Goal: Use online tool/utility: Utilize a website feature to perform a specific function

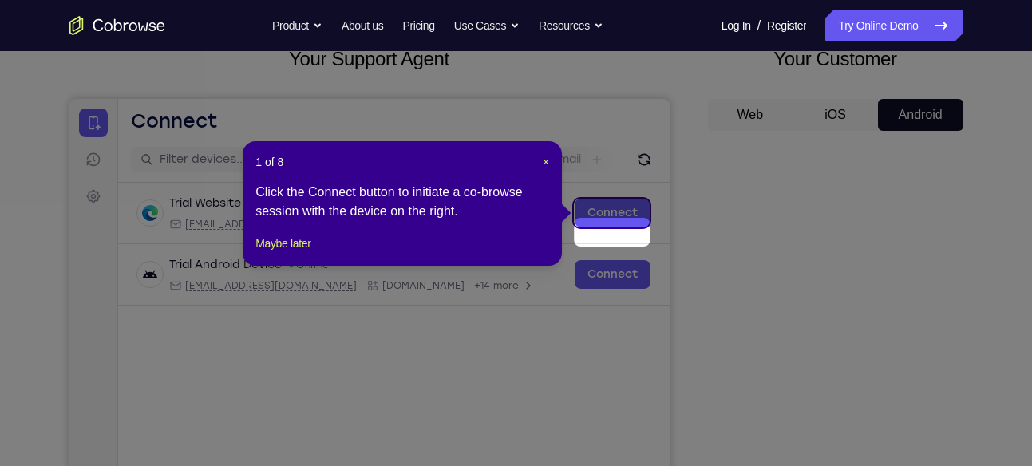
scroll to position [85, 0]
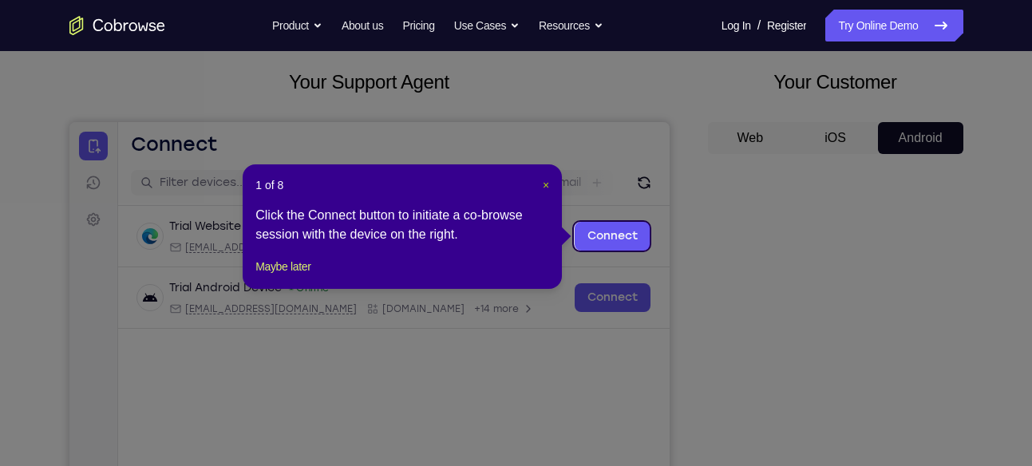
click at [544, 183] on span "×" at bounding box center [546, 185] width 6 height 13
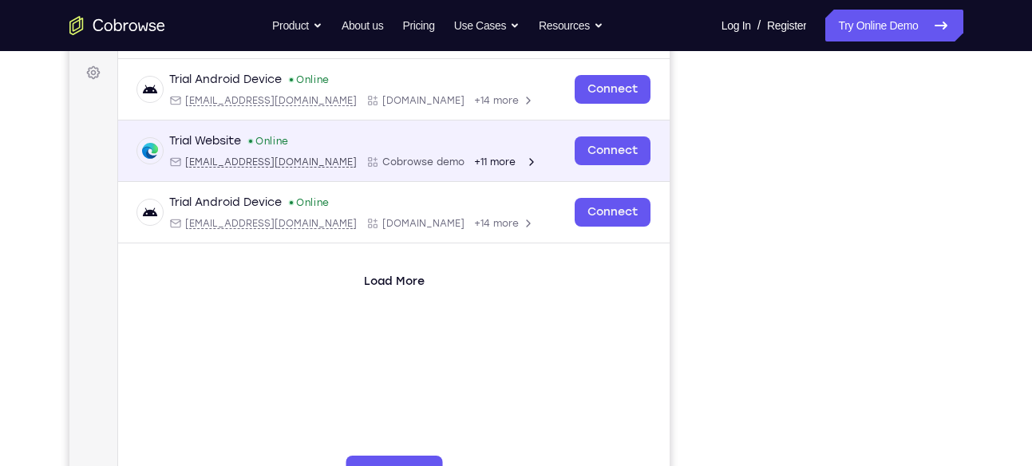
scroll to position [231, 0]
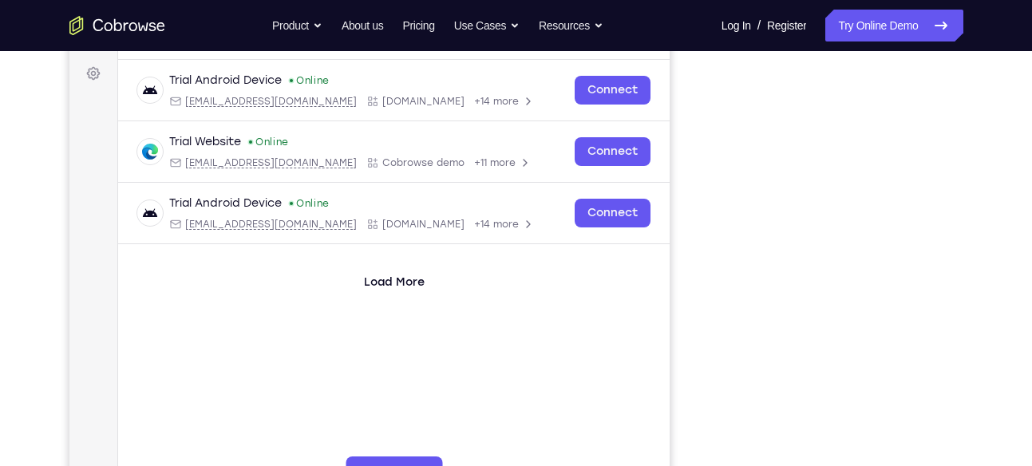
click at [629, 246] on div "Load More" at bounding box center [392, 269] width 551 height 51
click at [937, 26] on icon at bounding box center [940, 25] width 19 height 19
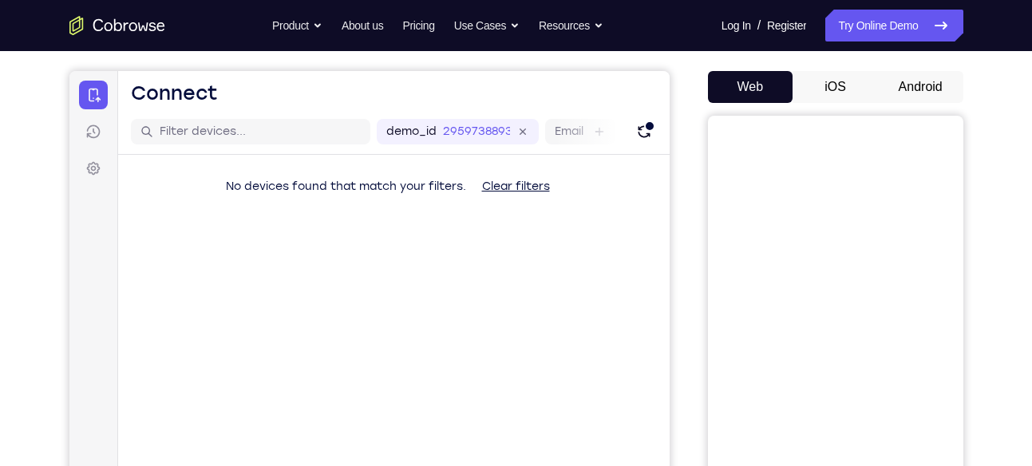
scroll to position [133, 0]
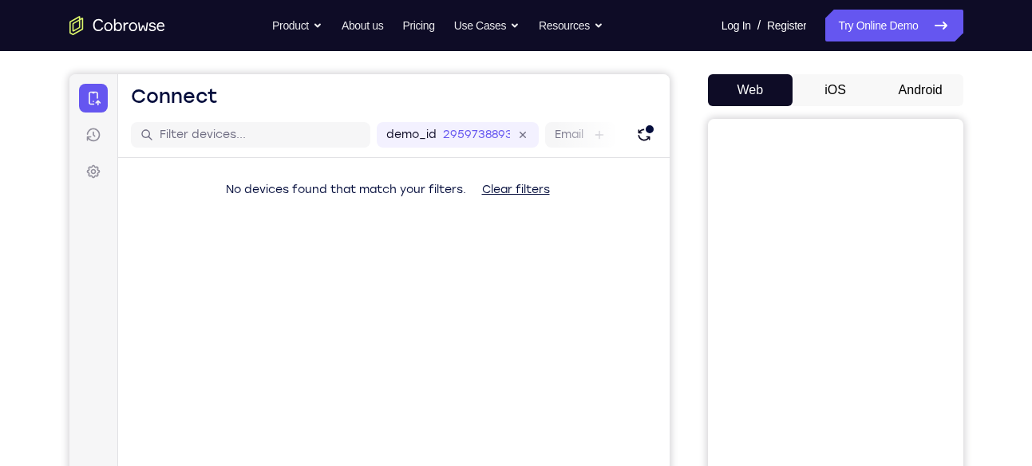
click at [912, 82] on button "Android" at bounding box center [920, 90] width 85 height 32
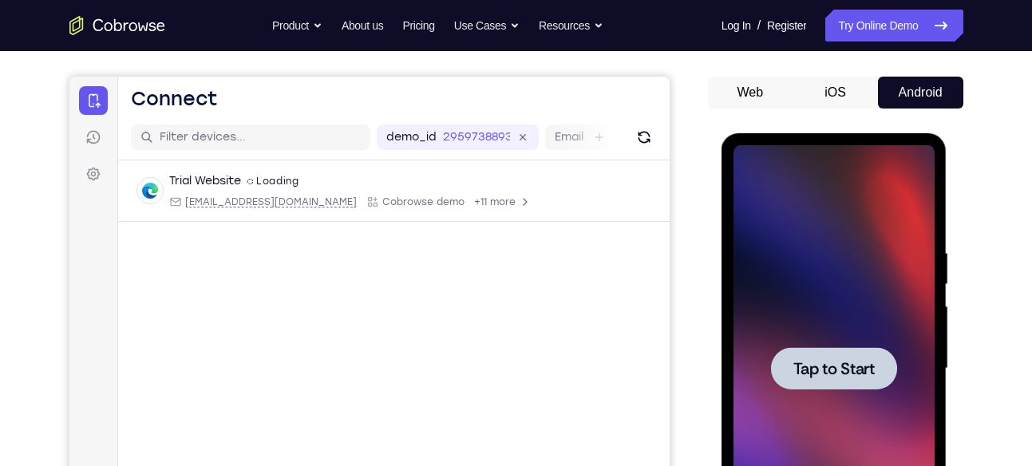
scroll to position [215, 0]
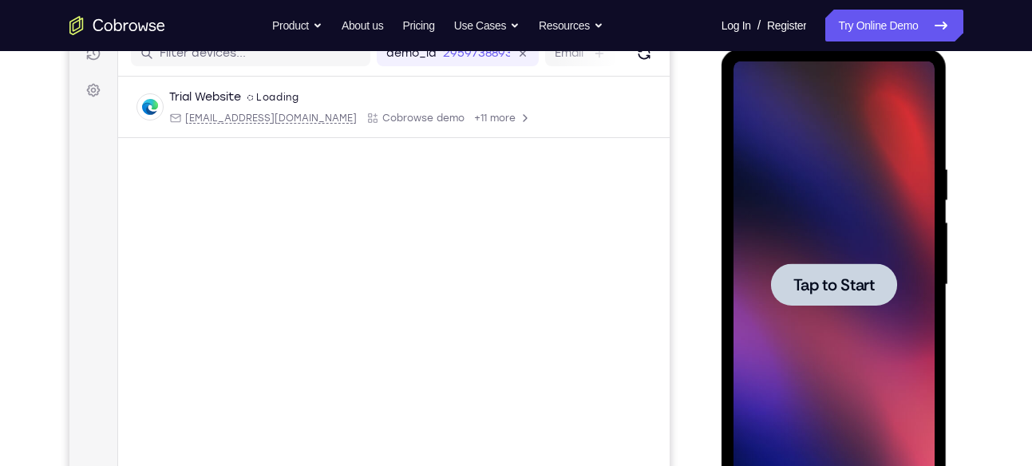
click at [878, 297] on div at bounding box center [834, 284] width 126 height 42
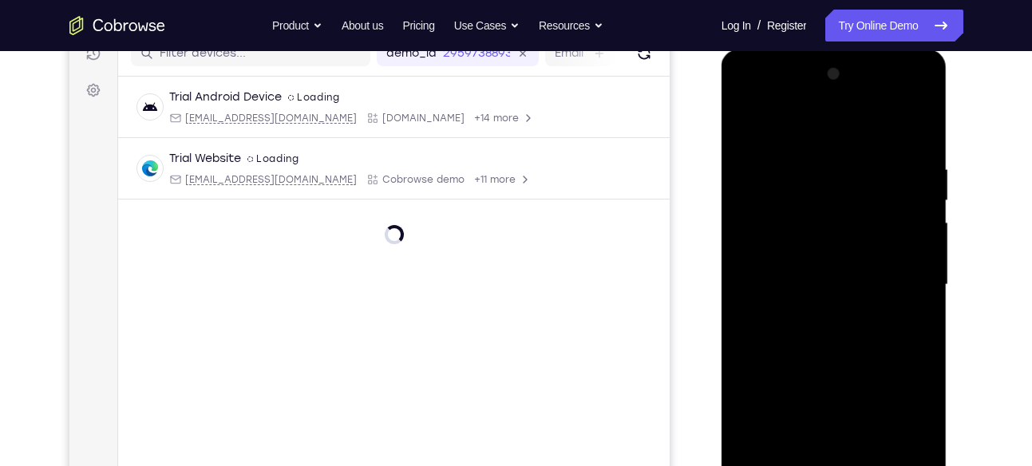
scroll to position [326, 0]
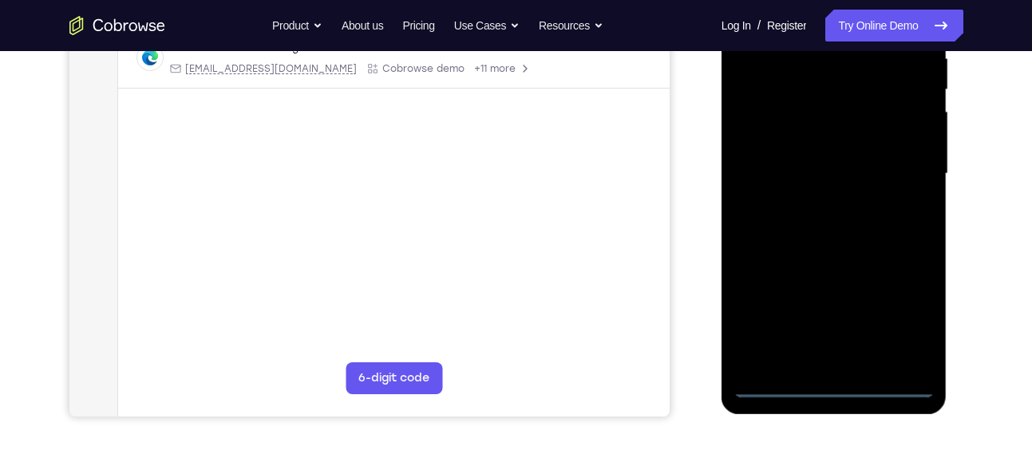
click at [829, 380] on div at bounding box center [833, 174] width 201 height 447
click at [900, 306] on div at bounding box center [833, 174] width 201 height 447
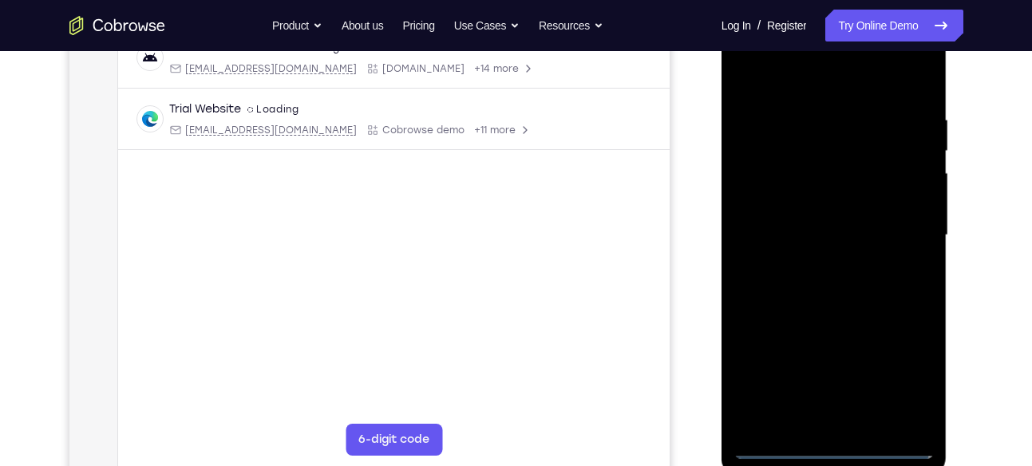
scroll to position [263, 0]
click at [795, 77] on div at bounding box center [833, 236] width 201 height 447
click at [905, 227] on div at bounding box center [833, 236] width 201 height 447
click at [811, 263] on div at bounding box center [833, 236] width 201 height 447
click at [826, 151] on div at bounding box center [833, 236] width 201 height 447
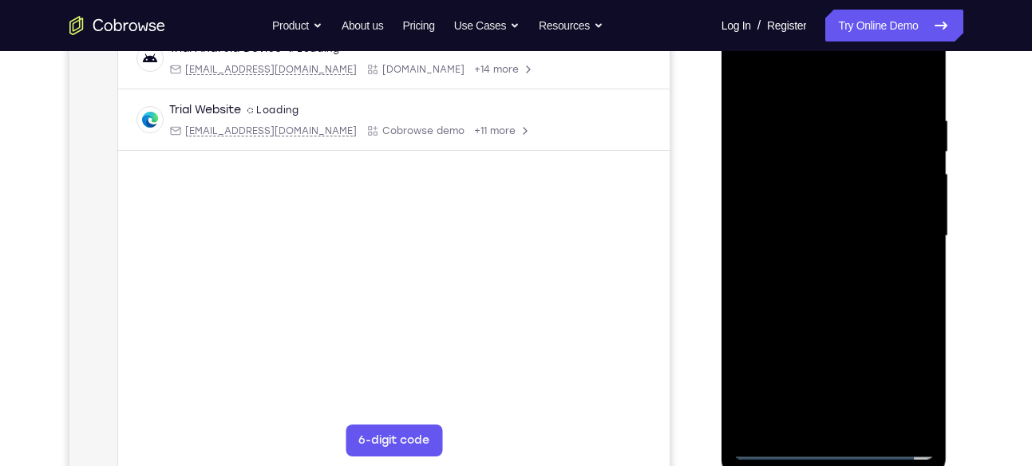
click at [834, 145] on div at bounding box center [833, 236] width 201 height 447
click at [822, 333] on div at bounding box center [833, 236] width 201 height 447
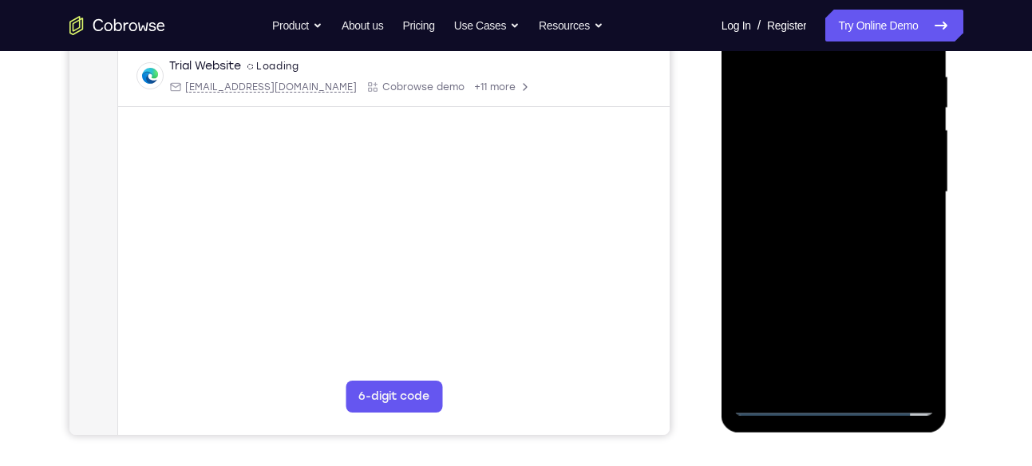
scroll to position [361, 0]
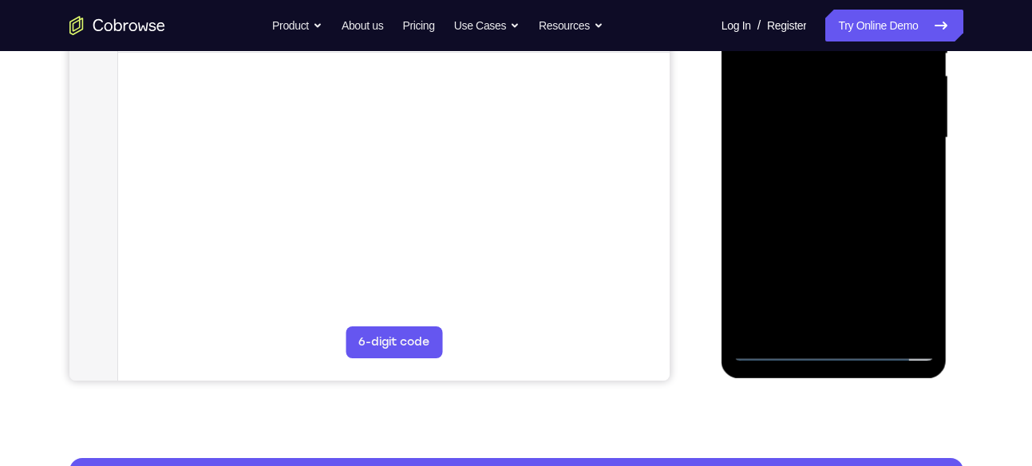
click at [775, 346] on div at bounding box center [833, 138] width 201 height 447
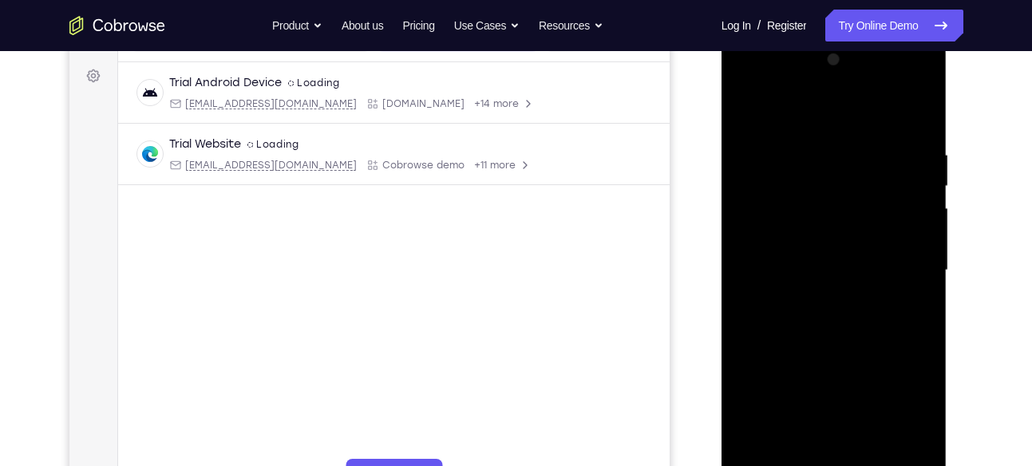
scroll to position [228, 0]
click at [807, 274] on div at bounding box center [833, 271] width 201 height 447
click at [788, 220] on div at bounding box center [833, 271] width 201 height 447
click at [755, 389] on div at bounding box center [833, 271] width 201 height 447
click at [851, 390] on div at bounding box center [833, 271] width 201 height 447
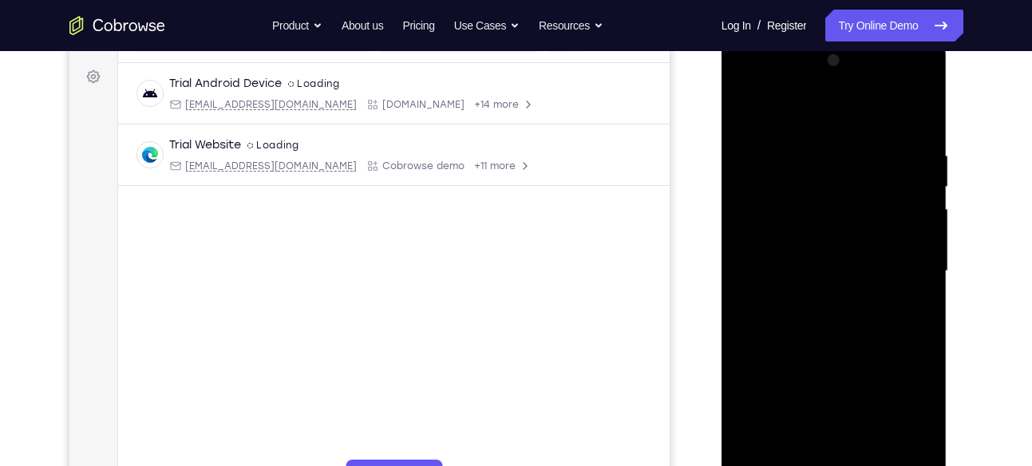
click at [894, 420] on div at bounding box center [833, 271] width 201 height 447
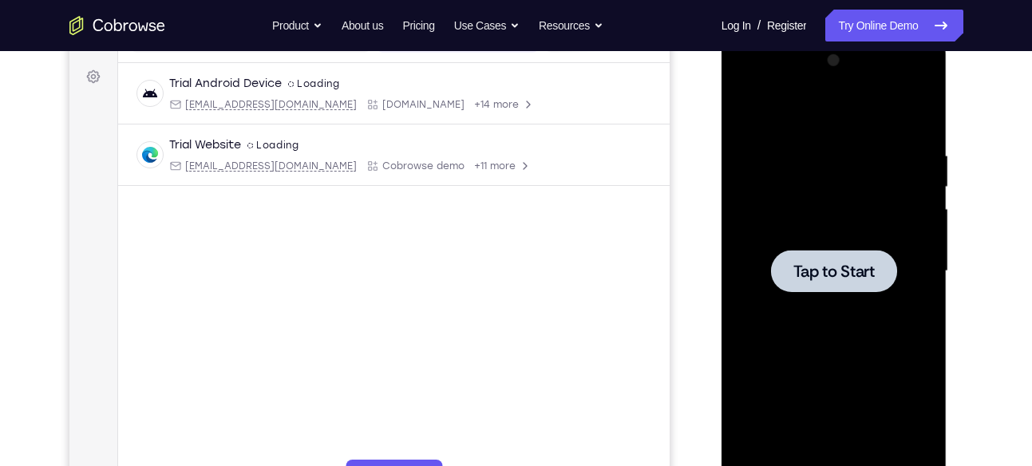
click at [835, 276] on span "Tap to Start" at bounding box center [833, 271] width 81 height 16
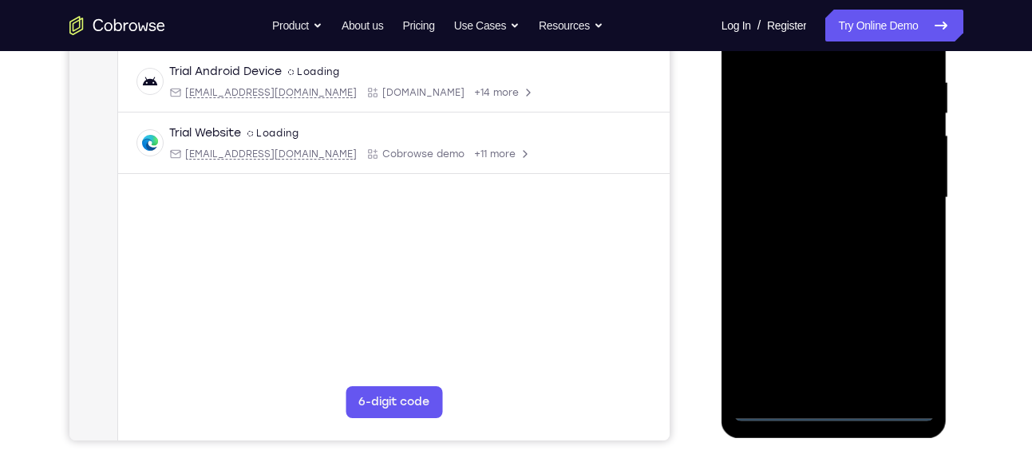
scroll to position [302, 0]
click at [832, 407] on div at bounding box center [833, 197] width 201 height 447
click at [915, 326] on div at bounding box center [833, 197] width 201 height 447
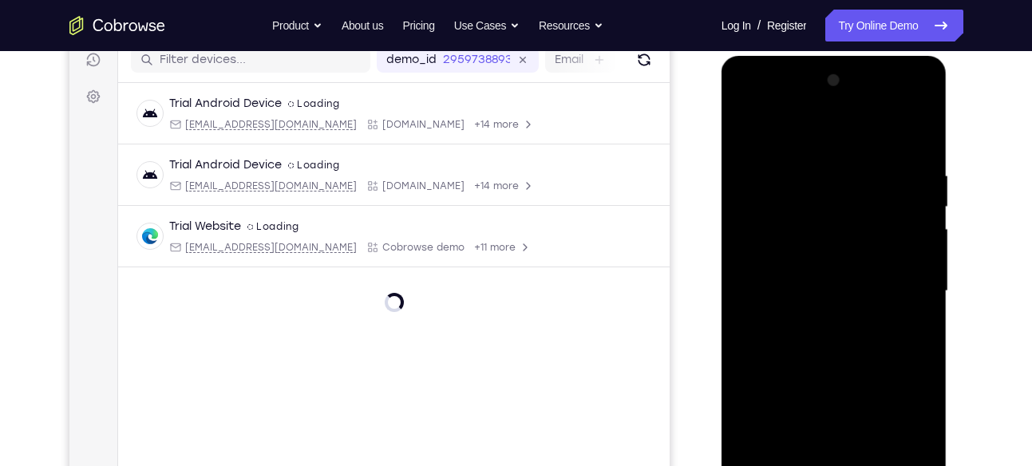
scroll to position [272, 0]
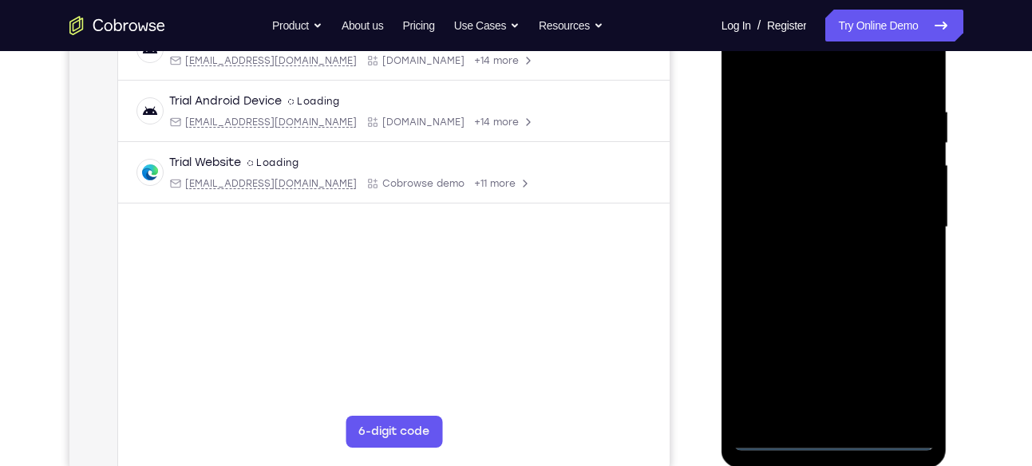
click at [899, 353] on div at bounding box center [833, 227] width 201 height 447
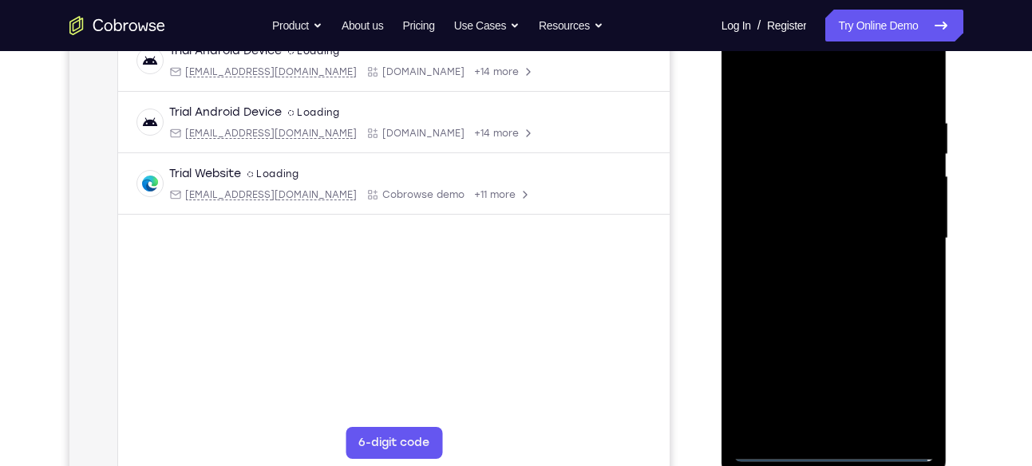
click at [804, 230] on div at bounding box center [833, 238] width 201 height 447
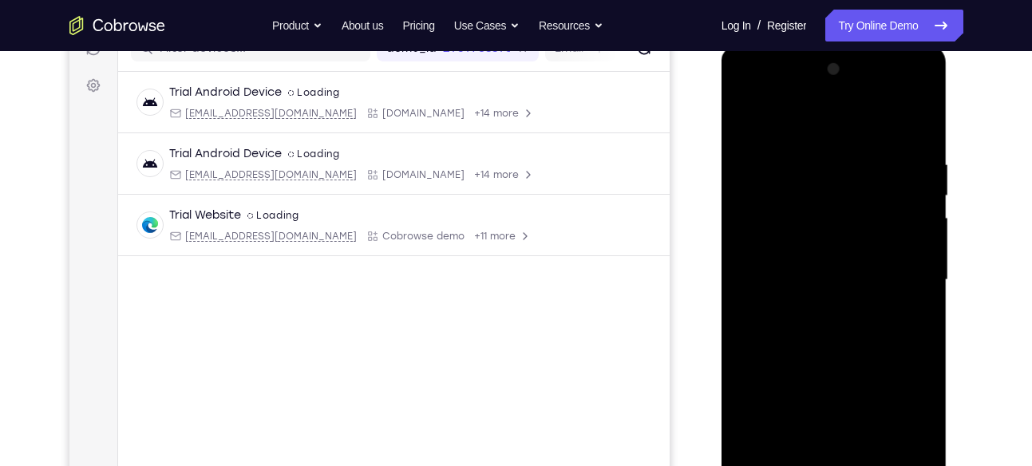
scroll to position [219, 0]
click at [798, 123] on div at bounding box center [833, 280] width 201 height 447
click at [897, 272] on div at bounding box center [833, 280] width 201 height 447
click at [810, 308] on div at bounding box center [833, 280] width 201 height 447
click at [813, 358] on div at bounding box center [833, 280] width 201 height 447
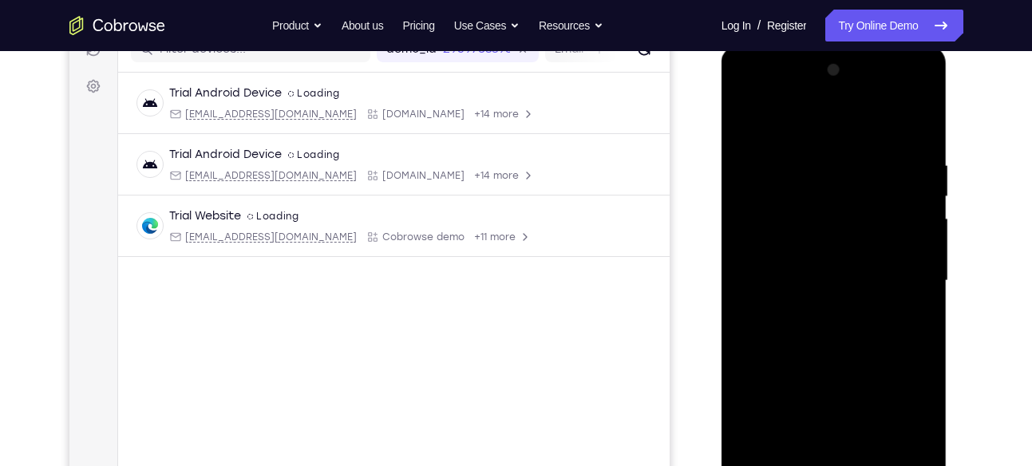
click at [840, 266] on div at bounding box center [833, 280] width 201 height 447
click at [806, 277] on div at bounding box center [833, 280] width 201 height 447
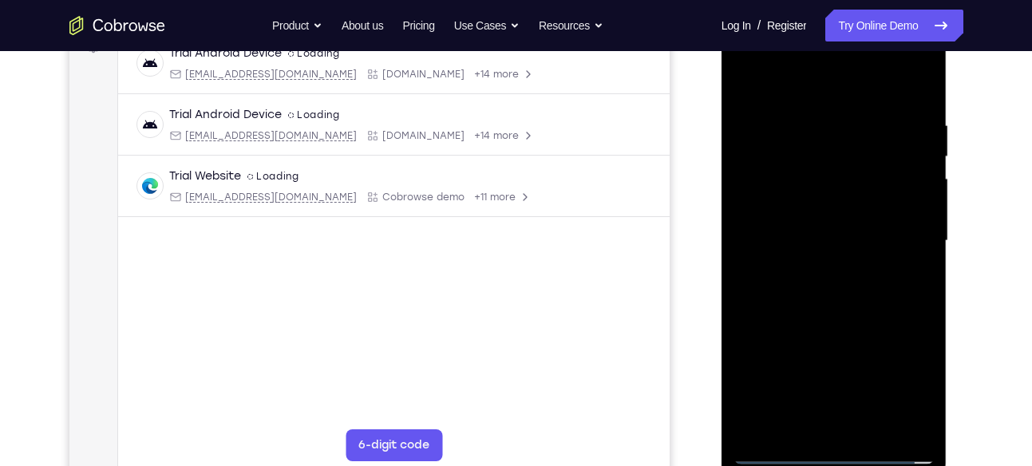
scroll to position [260, 0]
click at [752, 360] on div at bounding box center [833, 239] width 201 height 447
click at [856, 357] on div at bounding box center [833, 239] width 201 height 447
click at [893, 388] on div at bounding box center [833, 239] width 201 height 447
click at [781, 325] on div at bounding box center [833, 239] width 201 height 447
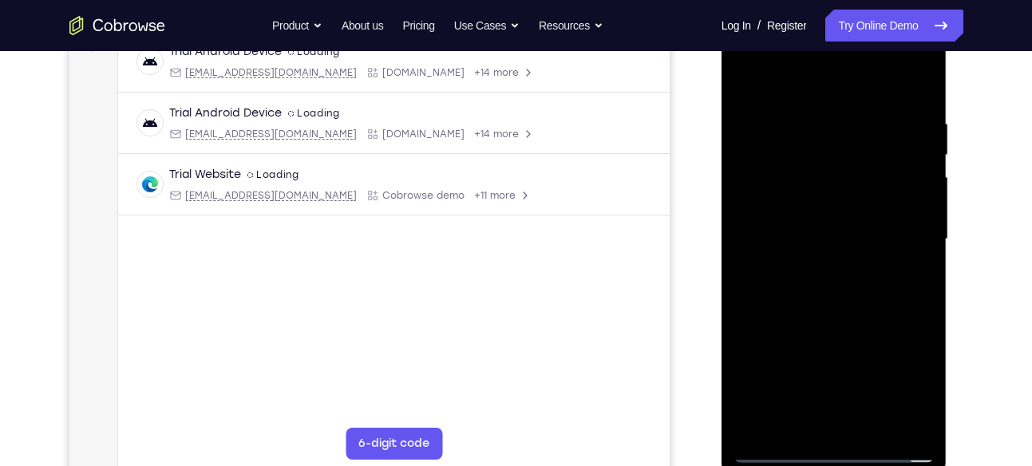
click at [790, 356] on div at bounding box center [833, 239] width 201 height 447
click at [783, 336] on div at bounding box center [833, 239] width 201 height 447
click at [913, 360] on div at bounding box center [833, 239] width 201 height 447
click at [754, 361] on div at bounding box center [833, 239] width 201 height 447
click at [768, 389] on div at bounding box center [833, 239] width 201 height 447
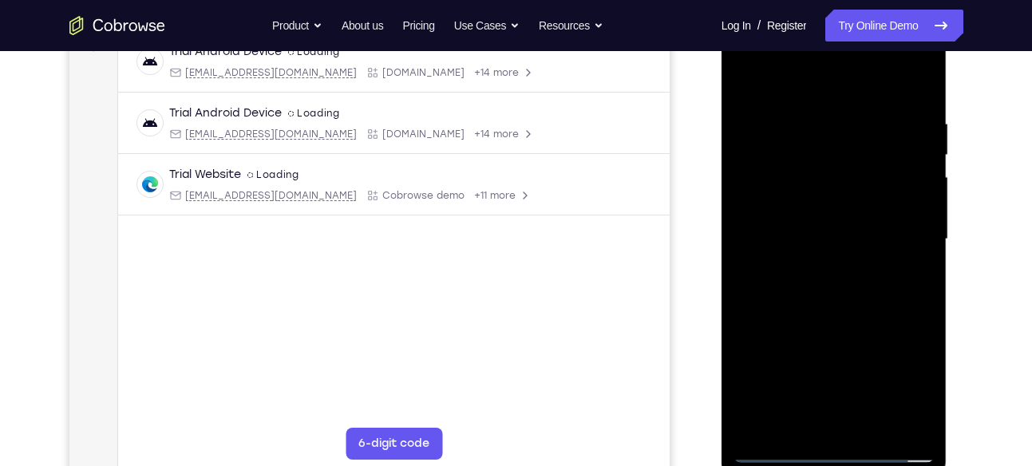
click at [753, 361] on div at bounding box center [833, 239] width 201 height 447
click at [854, 384] on div at bounding box center [833, 239] width 201 height 447
click at [741, 419] on div at bounding box center [833, 239] width 201 height 447
click at [748, 330] on div at bounding box center [833, 239] width 201 height 447
click at [767, 330] on div at bounding box center [833, 239] width 201 height 447
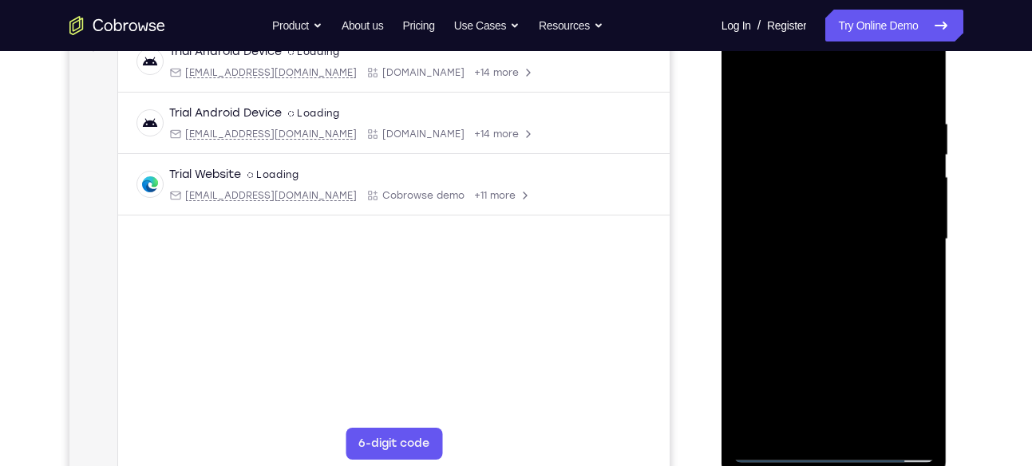
click at [925, 328] on div at bounding box center [833, 239] width 201 height 447
click at [744, 357] on div at bounding box center [833, 239] width 201 height 447
click at [748, 413] on div at bounding box center [833, 239] width 201 height 447
click at [830, 359] on div at bounding box center [833, 239] width 201 height 447
click at [892, 388] on div at bounding box center [833, 239] width 201 height 447
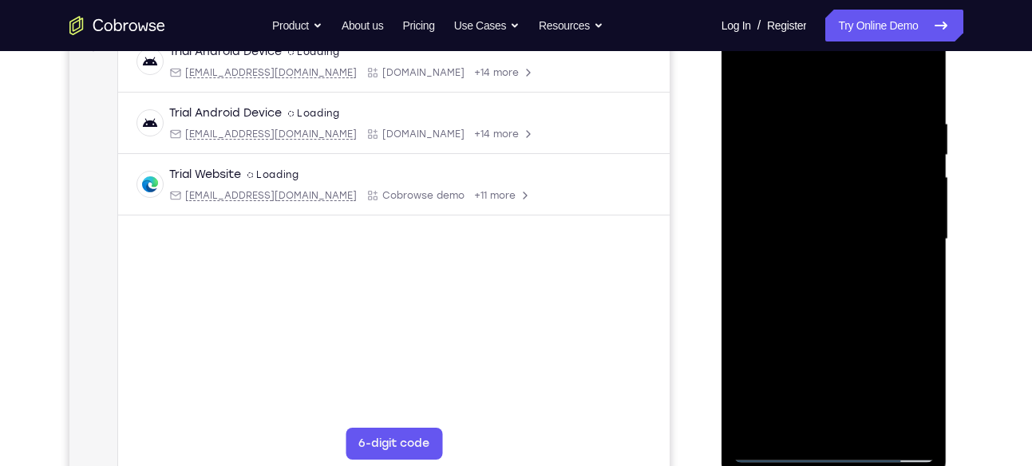
click at [749, 358] on div at bounding box center [833, 239] width 201 height 447
click at [885, 321] on div at bounding box center [833, 239] width 201 height 447
click at [916, 358] on div at bounding box center [833, 239] width 201 height 447
click at [891, 412] on div at bounding box center [833, 239] width 201 height 447
click at [809, 386] on div at bounding box center [833, 239] width 201 height 447
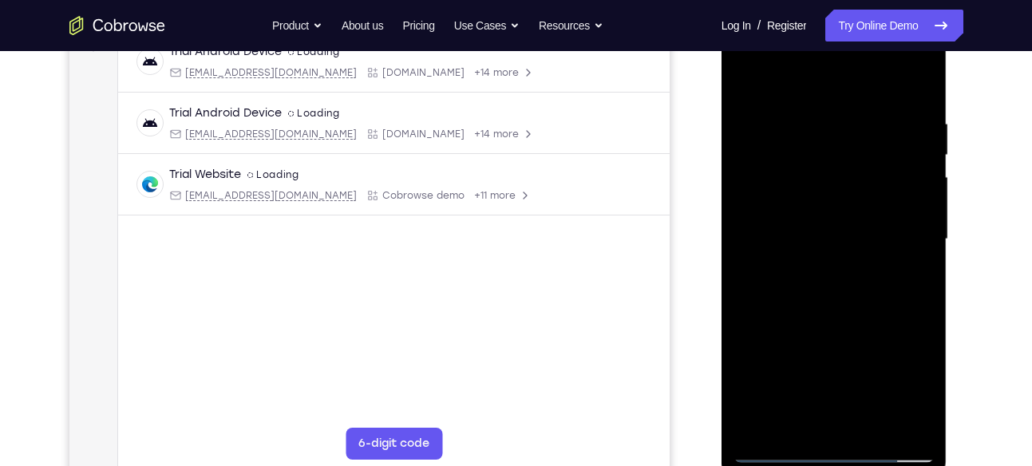
click at [904, 326] on div at bounding box center [833, 239] width 201 height 447
click at [890, 383] on div at bounding box center [833, 239] width 201 height 447
click at [843, 217] on div at bounding box center [833, 239] width 201 height 447
click at [805, 251] on div at bounding box center [833, 239] width 201 height 447
click at [814, 336] on div at bounding box center [833, 239] width 201 height 447
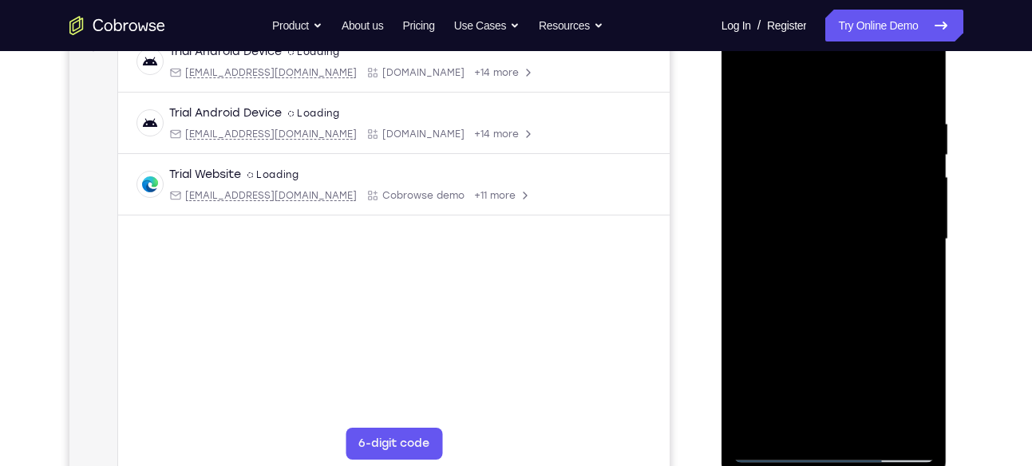
drag, startPoint x: 870, startPoint y: 368, endPoint x: 921, endPoint y: 63, distance: 309.0
click at [921, 63] on div at bounding box center [833, 239] width 201 height 447
click at [827, 411] on div at bounding box center [833, 239] width 201 height 447
click at [831, 205] on div at bounding box center [833, 239] width 201 height 447
click at [814, 266] on div at bounding box center [833, 239] width 201 height 447
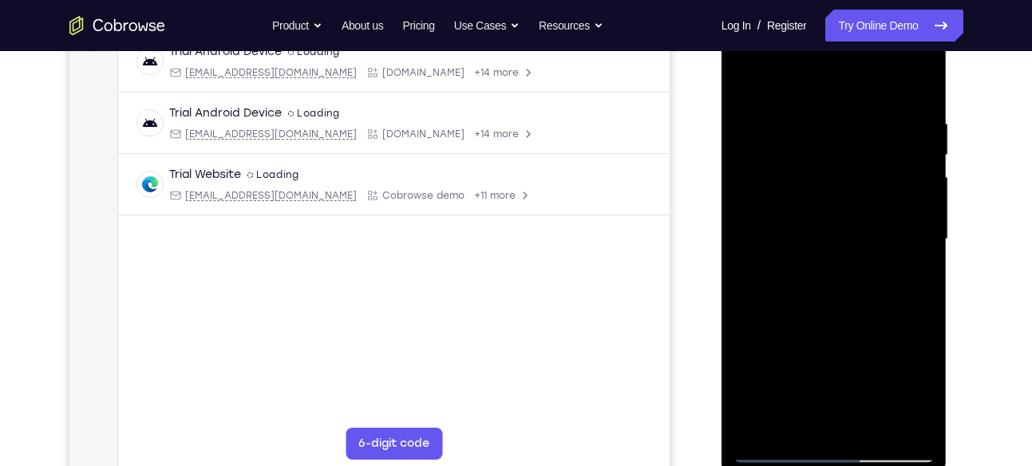
click at [832, 269] on div at bounding box center [833, 239] width 201 height 447
click at [843, 183] on div at bounding box center [833, 239] width 201 height 447
click at [823, 150] on div at bounding box center [833, 239] width 201 height 447
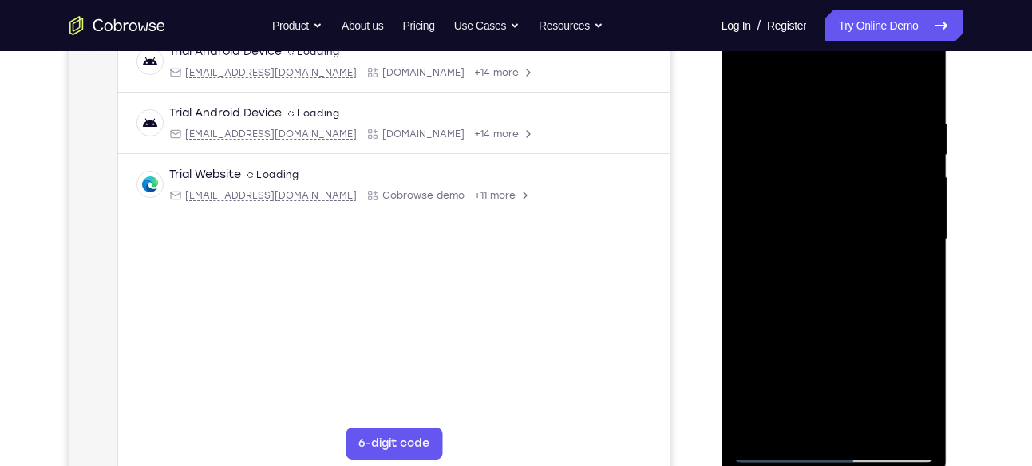
click at [793, 158] on div at bounding box center [833, 239] width 201 height 447
click at [766, 158] on div at bounding box center [833, 239] width 201 height 447
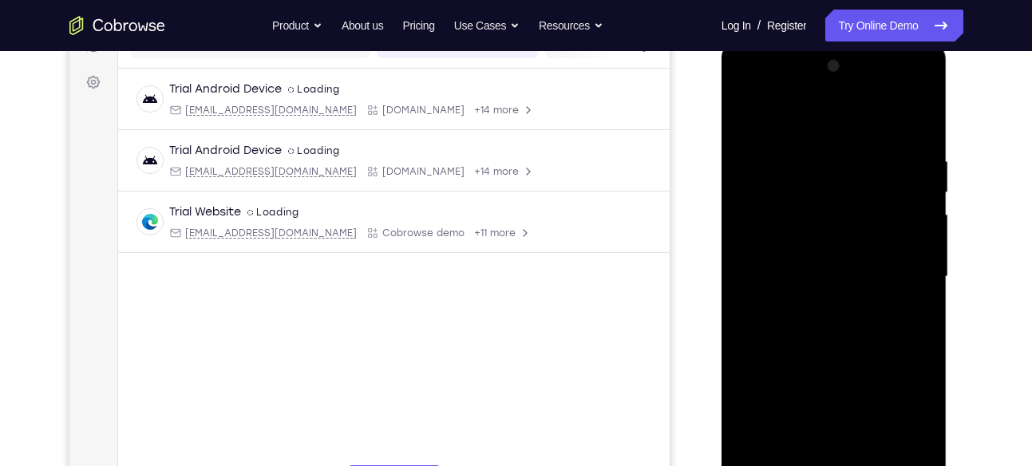
scroll to position [222, 0]
click at [915, 131] on div at bounding box center [833, 277] width 201 height 447
click at [818, 151] on div at bounding box center [833, 277] width 201 height 447
click at [914, 117] on div at bounding box center [833, 277] width 201 height 447
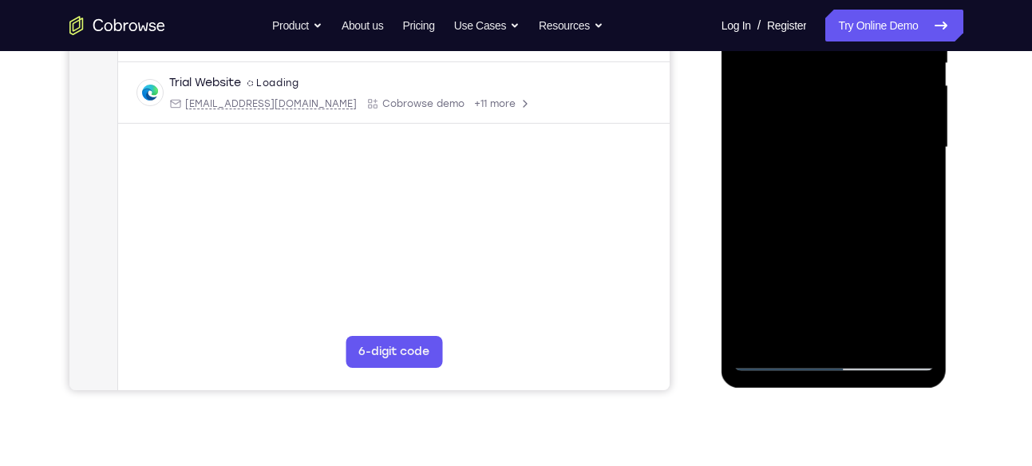
click at [870, 327] on div at bounding box center [833, 147] width 201 height 447
click at [835, 228] on div at bounding box center [833, 147] width 201 height 447
click at [845, 127] on div at bounding box center [833, 147] width 201 height 447
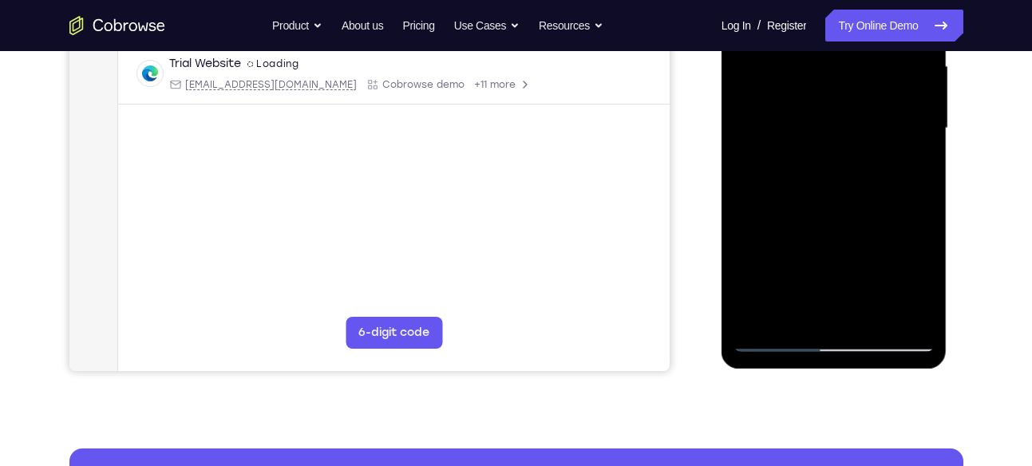
scroll to position [392, 0]
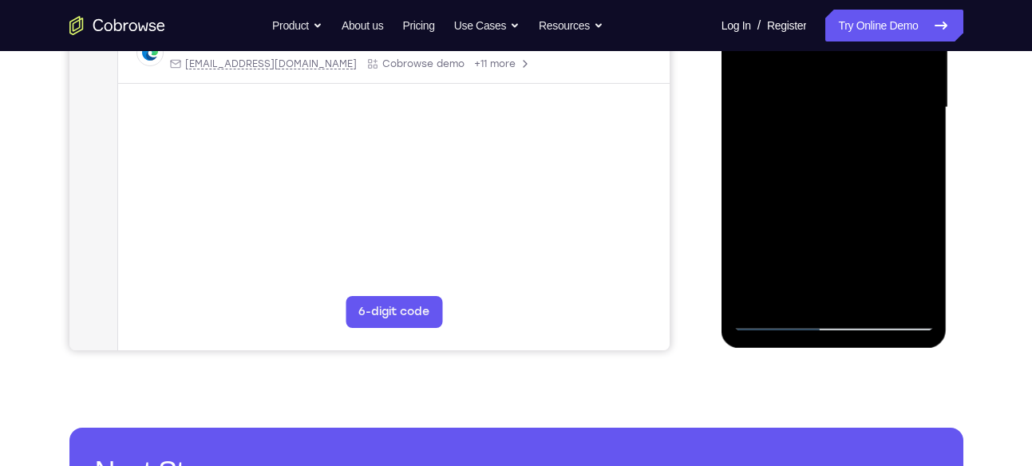
click at [780, 294] on div at bounding box center [833, 107] width 201 height 447
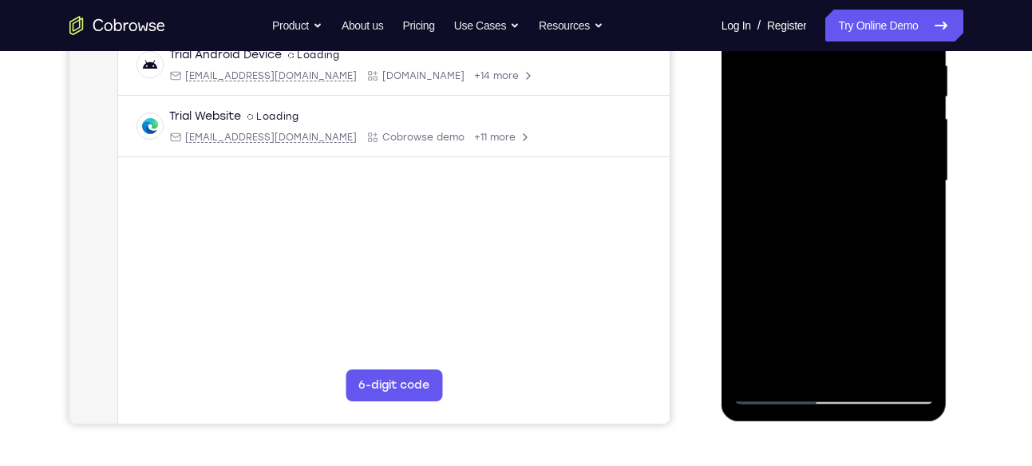
scroll to position [385, 0]
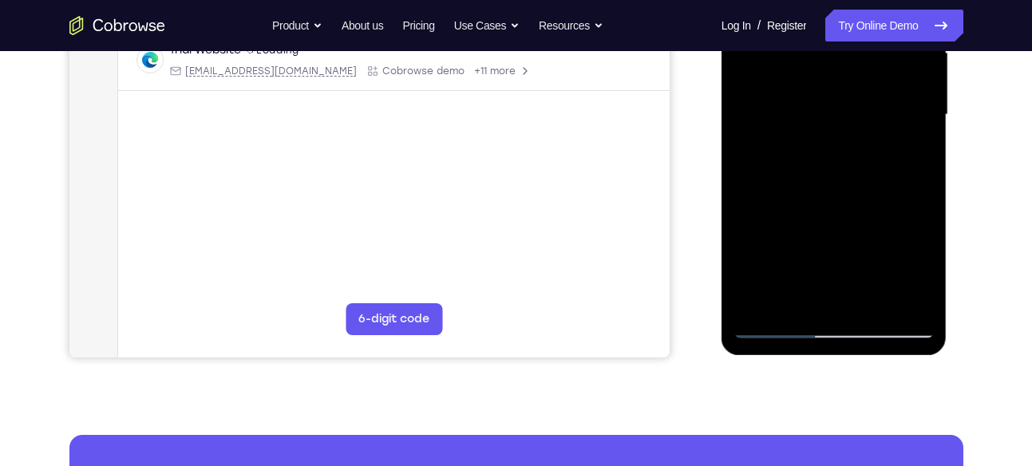
click at [921, 322] on div at bounding box center [833, 114] width 201 height 447
click at [674, 249] on div "Your Support Agent Your Customer Web iOS Android" at bounding box center [516, 64] width 894 height 590
click at [877, 68] on div at bounding box center [833, 114] width 201 height 447
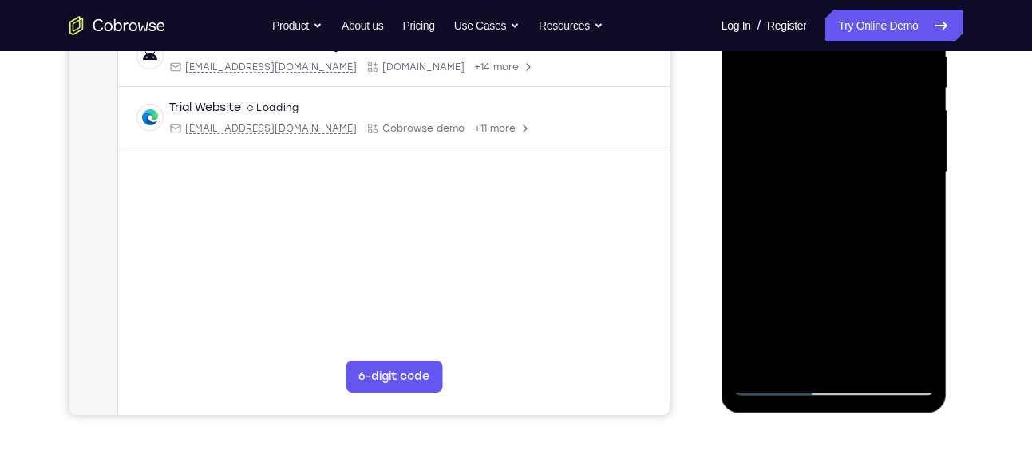
scroll to position [314, 0]
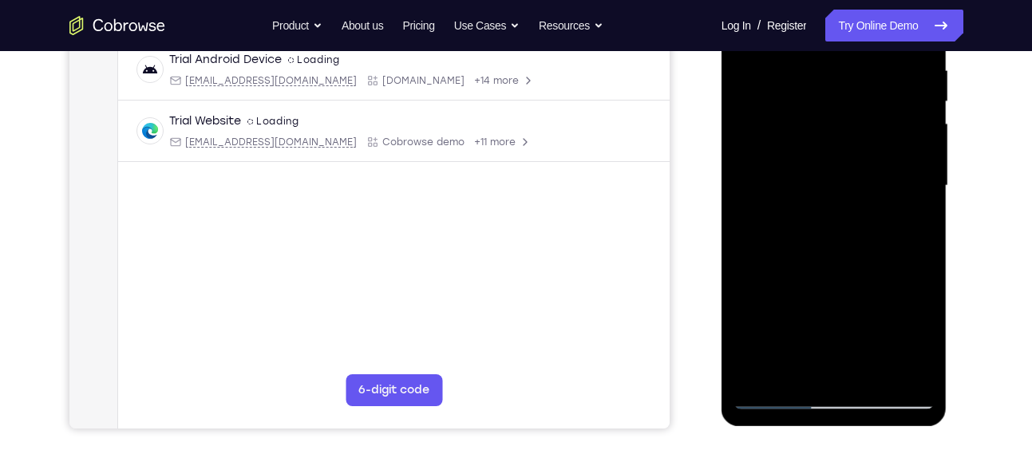
click at [906, 89] on div at bounding box center [833, 186] width 201 height 447
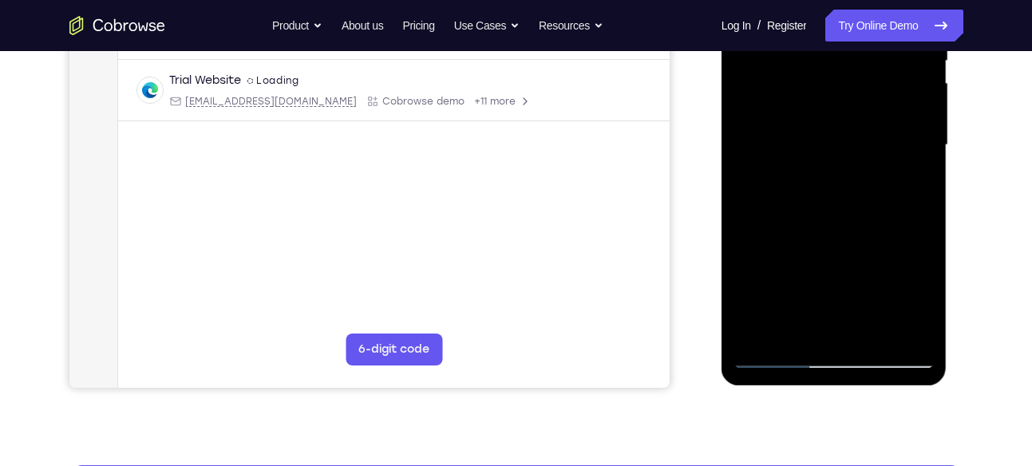
scroll to position [353, 0]
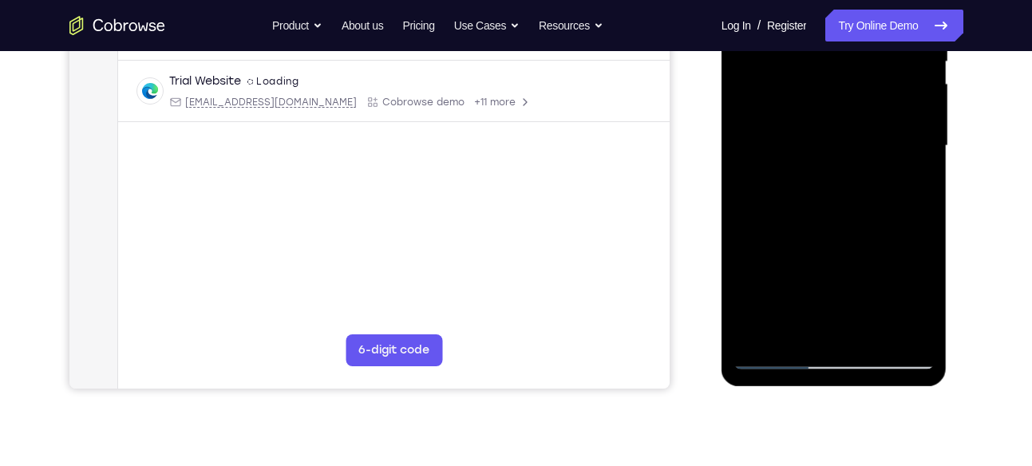
click at [749, 326] on div at bounding box center [833, 146] width 201 height 447
click at [860, 212] on div at bounding box center [833, 146] width 201 height 447
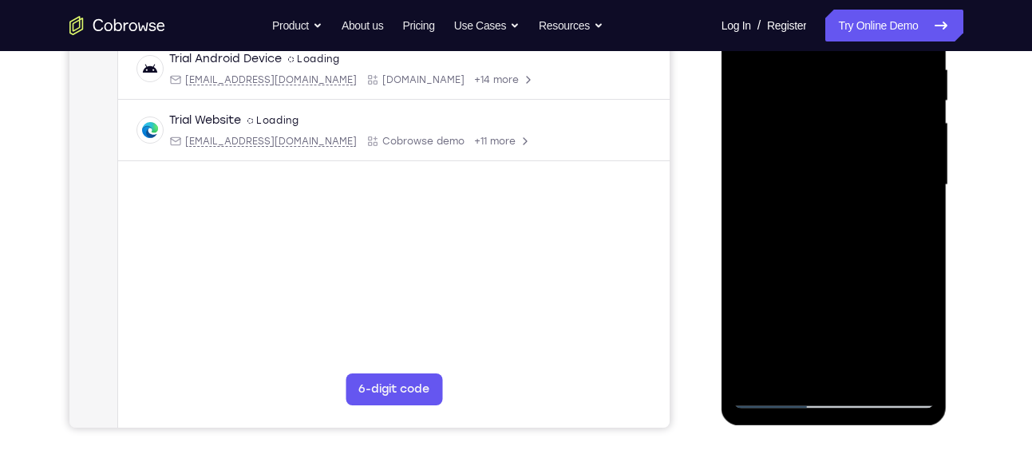
scroll to position [302, 0]
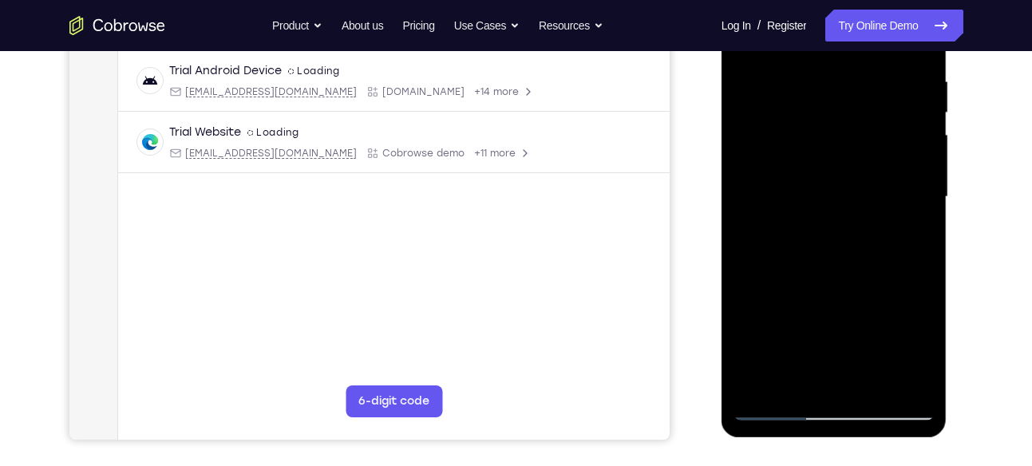
click at [810, 93] on div at bounding box center [833, 197] width 201 height 447
click at [789, 83] on div at bounding box center [833, 197] width 201 height 447
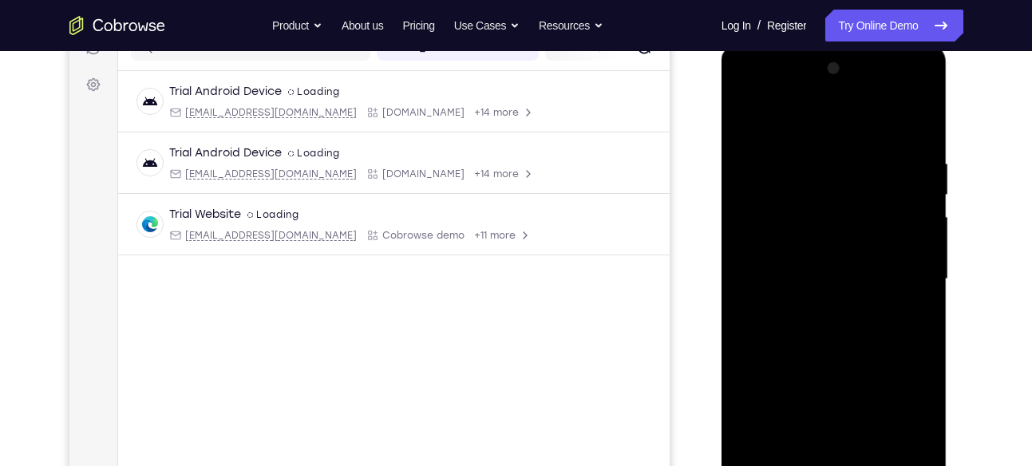
scroll to position [393, 0]
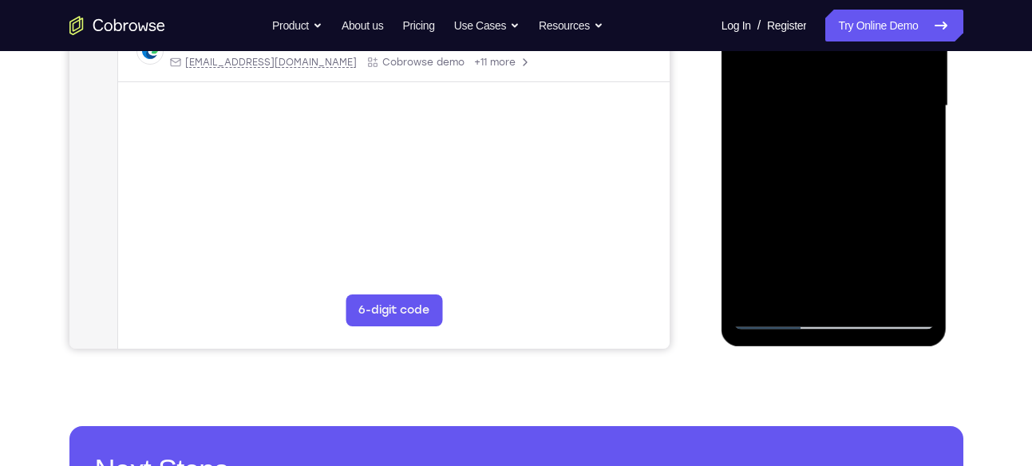
click at [816, 286] on div at bounding box center [833, 106] width 201 height 447
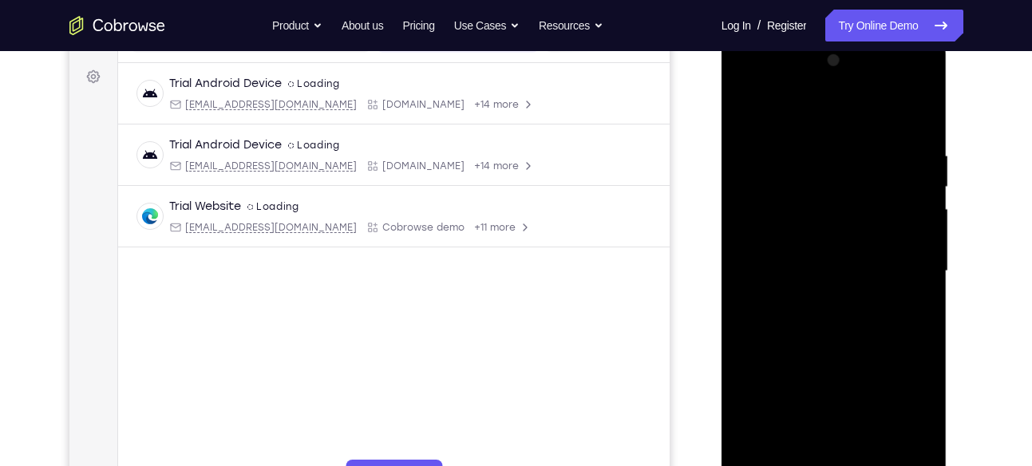
scroll to position [222, 0]
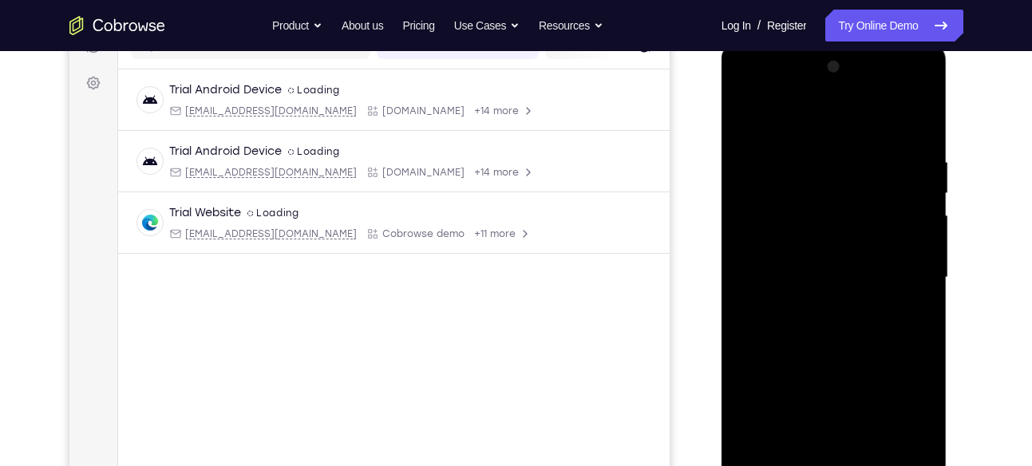
click at [921, 90] on div at bounding box center [833, 277] width 201 height 447
click at [762, 220] on div at bounding box center [833, 277] width 201 height 447
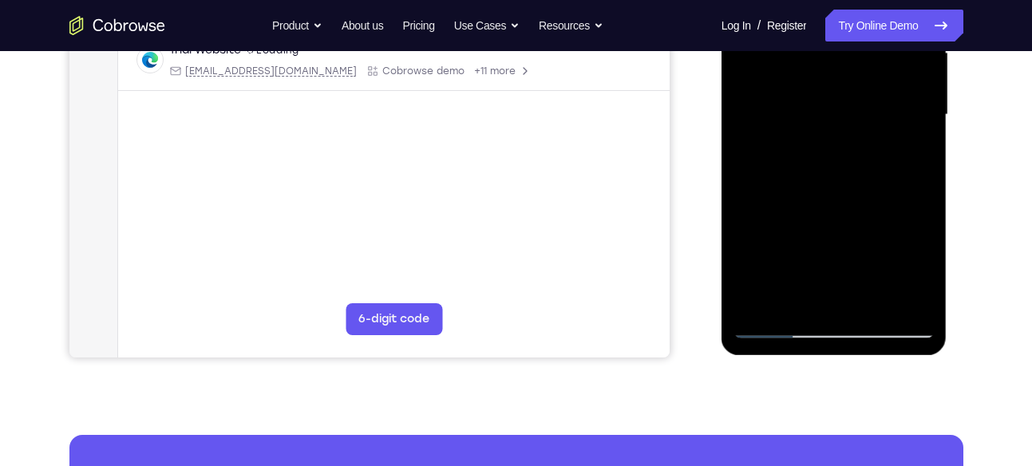
click at [910, 298] on div at bounding box center [833, 114] width 201 height 447
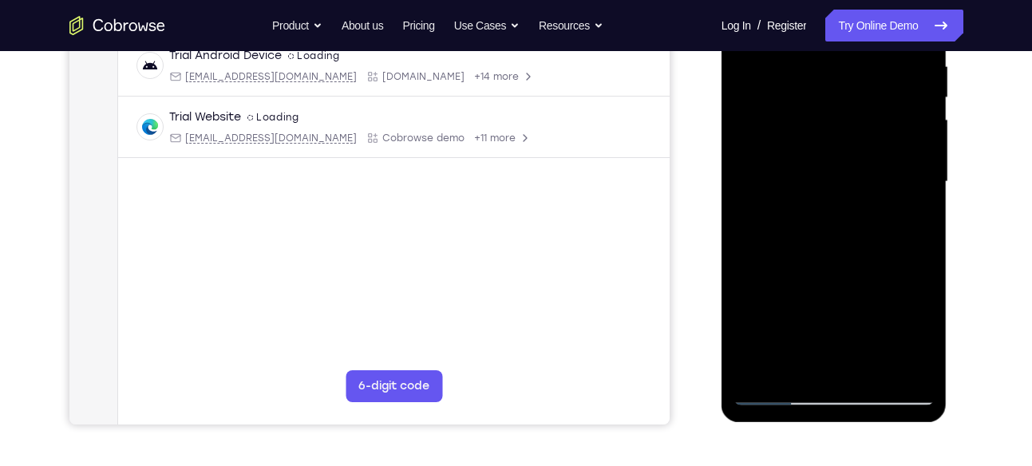
scroll to position [391, 0]
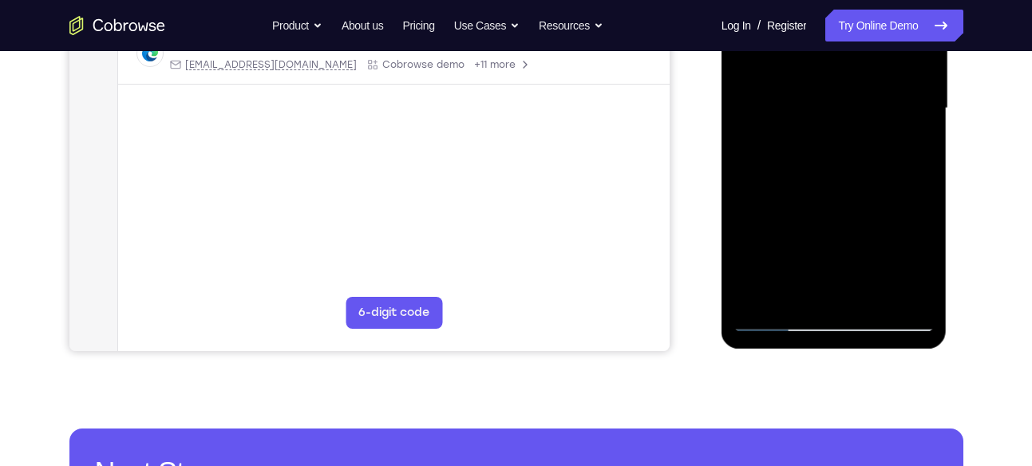
click at [830, 315] on div at bounding box center [833, 108] width 201 height 447
click at [906, 240] on div at bounding box center [833, 108] width 201 height 447
click at [803, 286] on div at bounding box center [833, 108] width 201 height 447
click at [791, 286] on div at bounding box center [833, 108] width 201 height 447
click at [925, 258] on div at bounding box center [833, 108] width 201 height 447
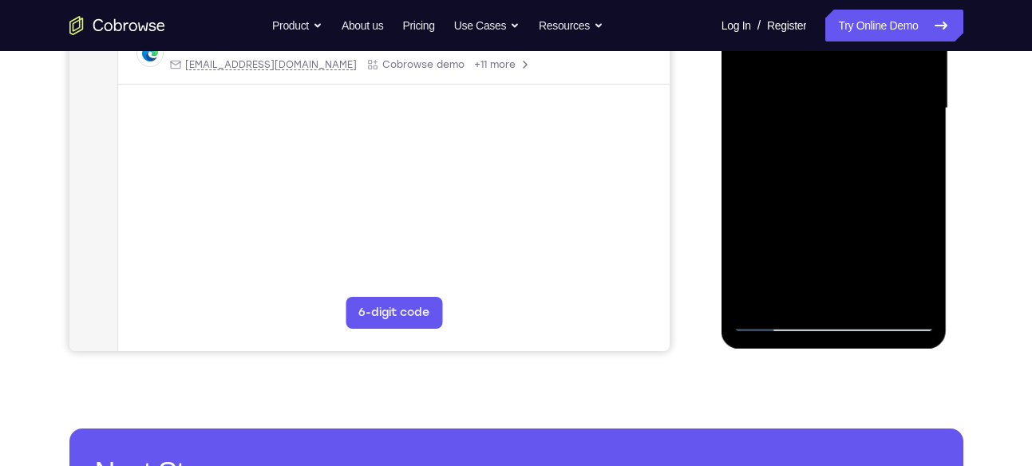
click at [925, 258] on div at bounding box center [833, 108] width 201 height 447
click at [799, 235] on div at bounding box center [833, 108] width 201 height 447
click at [760, 201] on div at bounding box center [833, 108] width 201 height 447
click at [780, 229] on div at bounding box center [833, 108] width 201 height 447
click at [827, 281] on div at bounding box center [833, 108] width 201 height 447
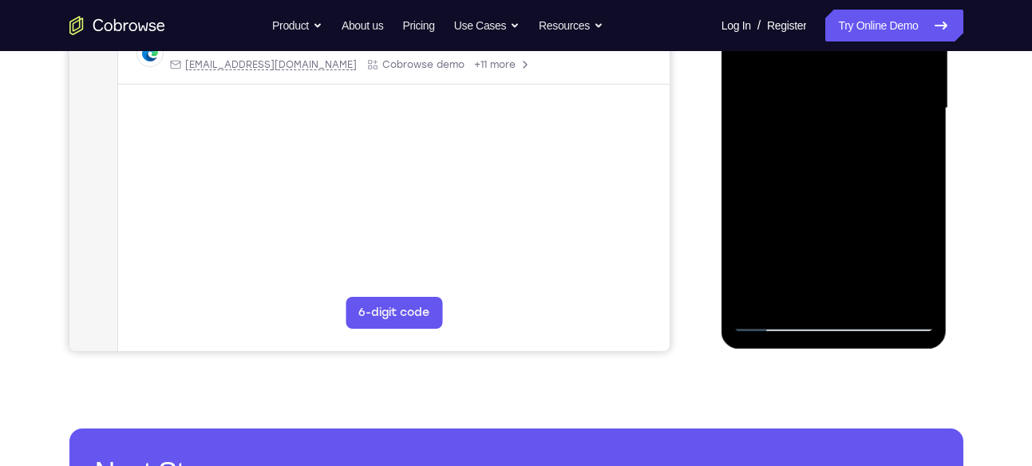
click at [831, 227] on div at bounding box center [833, 108] width 201 height 447
click at [866, 227] on div at bounding box center [833, 108] width 201 height 447
click at [835, 231] on div at bounding box center [833, 108] width 201 height 447
click at [834, 286] on div at bounding box center [833, 108] width 201 height 447
click at [888, 232] on div at bounding box center [833, 108] width 201 height 447
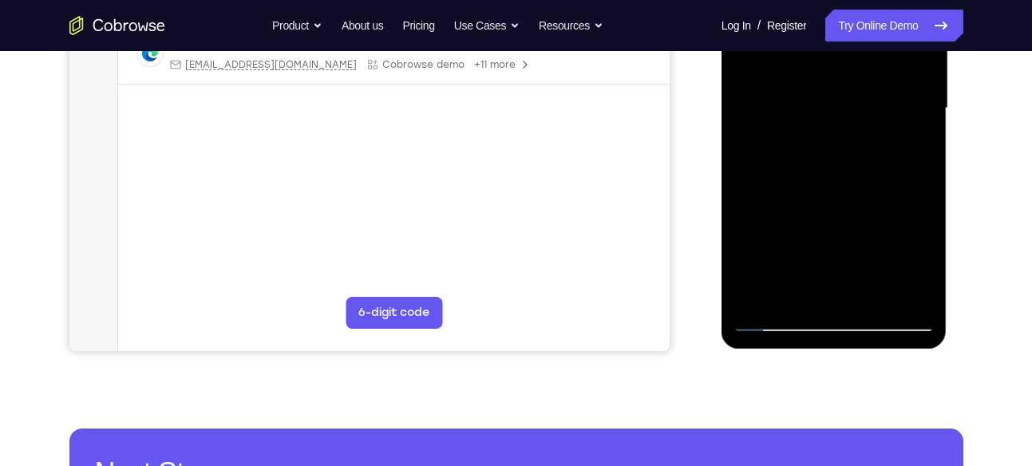
click at [744, 230] on div at bounding box center [833, 108] width 201 height 447
click at [854, 293] on div at bounding box center [833, 108] width 201 height 447
click at [832, 201] on div at bounding box center [833, 108] width 201 height 447
click at [816, 228] on div at bounding box center [833, 108] width 201 height 447
click at [929, 223] on div at bounding box center [833, 108] width 201 height 447
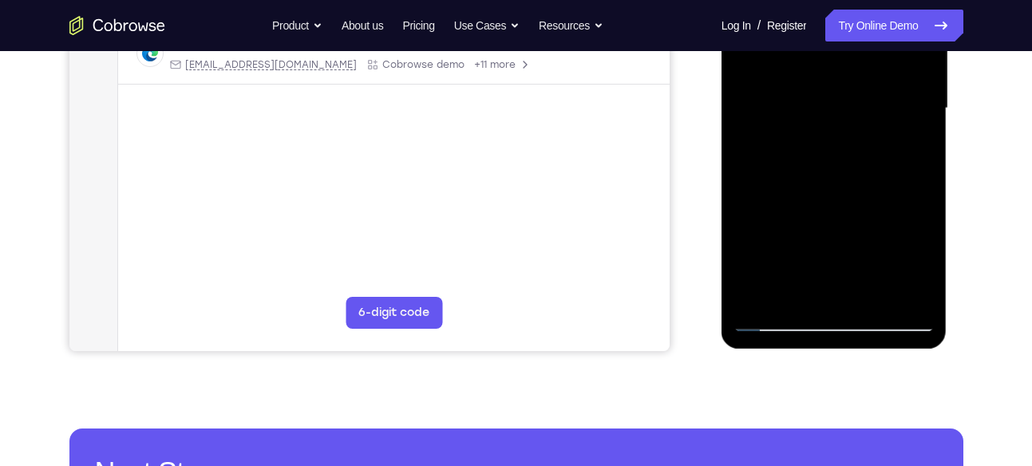
click at [835, 231] on div at bounding box center [833, 108] width 201 height 447
click at [870, 227] on div at bounding box center [833, 108] width 201 height 447
click at [843, 292] on div at bounding box center [833, 108] width 201 height 447
click at [794, 225] on div at bounding box center [833, 108] width 201 height 447
click at [757, 227] on div at bounding box center [833, 108] width 201 height 447
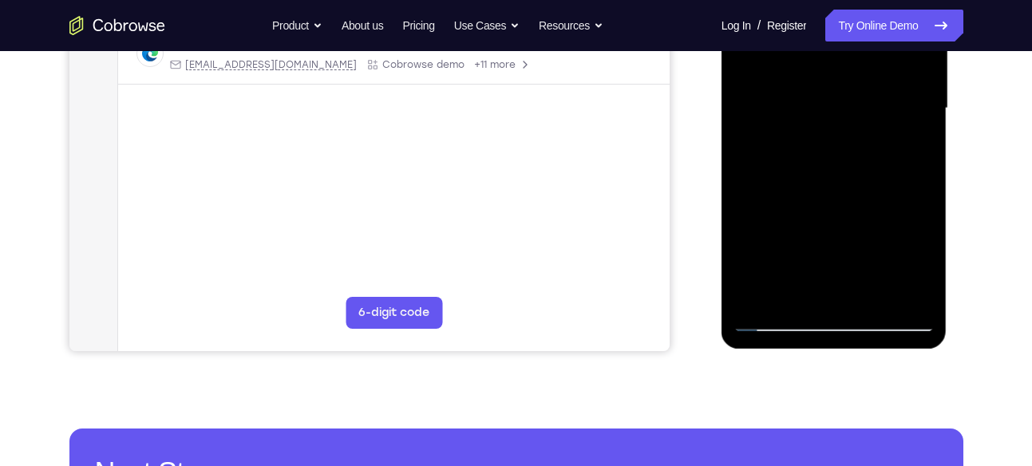
click at [830, 280] on div at bounding box center [833, 108] width 201 height 447
click at [834, 231] on div at bounding box center [833, 108] width 201 height 447
click at [872, 228] on div at bounding box center [833, 108] width 201 height 447
click at [835, 231] on div at bounding box center [833, 108] width 201 height 447
click at [835, 286] on div at bounding box center [833, 108] width 201 height 447
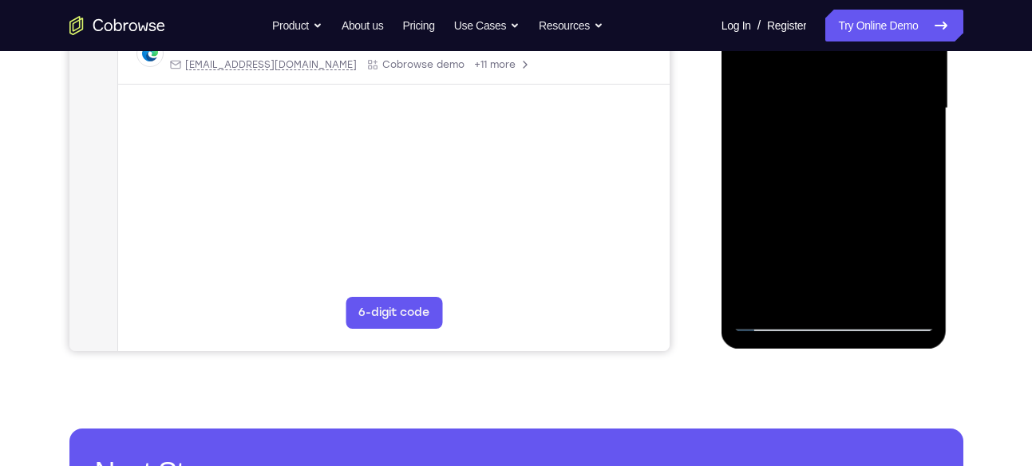
click at [799, 235] on div at bounding box center [833, 108] width 201 height 447
click at [906, 204] on div at bounding box center [833, 108] width 201 height 447
click at [796, 234] on div at bounding box center [833, 108] width 201 height 447
click at [910, 233] on div at bounding box center [833, 108] width 201 height 447
click at [850, 290] on div at bounding box center [833, 108] width 201 height 447
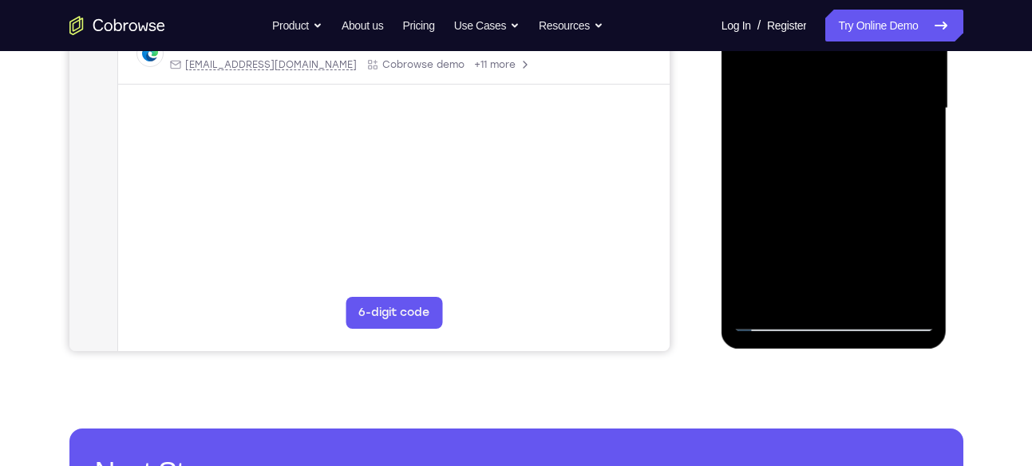
click at [852, 262] on div at bounding box center [833, 108] width 201 height 447
click at [797, 225] on div at bounding box center [833, 108] width 201 height 447
click at [850, 224] on div at bounding box center [833, 108] width 201 height 447
click at [760, 198] on div at bounding box center [833, 108] width 201 height 447
click at [850, 196] on div at bounding box center [833, 108] width 201 height 447
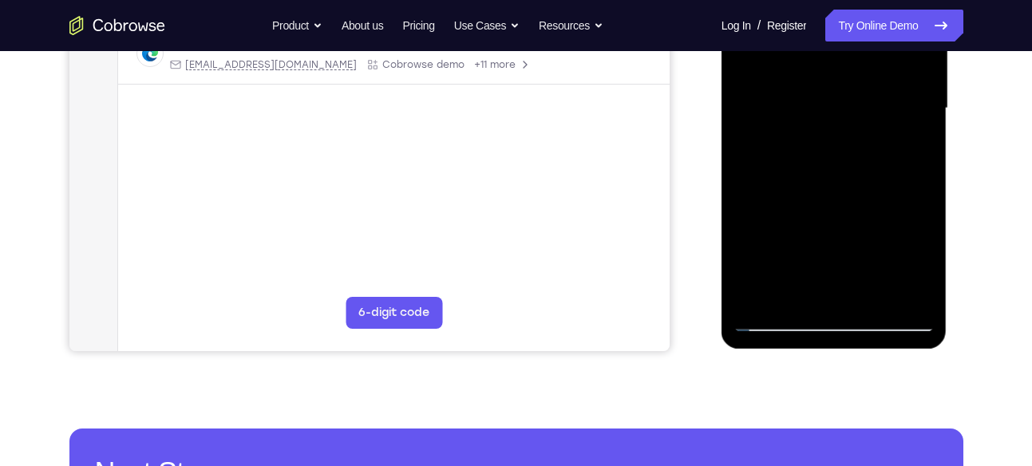
click at [796, 228] on div at bounding box center [833, 108] width 201 height 447
drag, startPoint x: 61, startPoint y: 357, endPoint x: 705, endPoint y: 212, distance: 660.6
click at [705, 212] on div "Your Support Agent Your Customer Web iOS Android" at bounding box center [516, 57] width 894 height 590
click at [835, 281] on div at bounding box center [833, 108] width 201 height 447
click at [847, 196] on div at bounding box center [833, 108] width 201 height 447
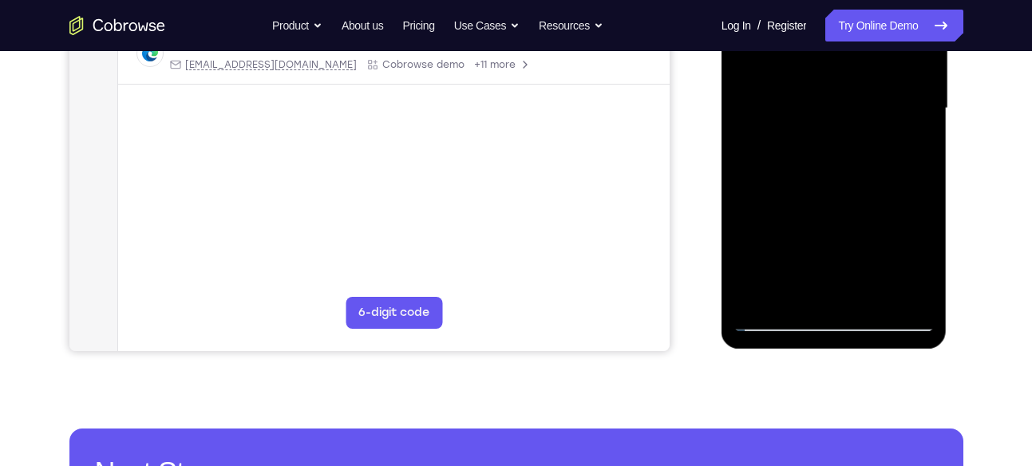
click at [814, 228] on div at bounding box center [833, 108] width 201 height 447
click at [778, 239] on div at bounding box center [833, 108] width 201 height 447
click at [831, 229] on div at bounding box center [833, 108] width 201 height 447
click at [906, 146] on div at bounding box center [833, 108] width 201 height 447
click at [744, 232] on div at bounding box center [833, 108] width 201 height 447
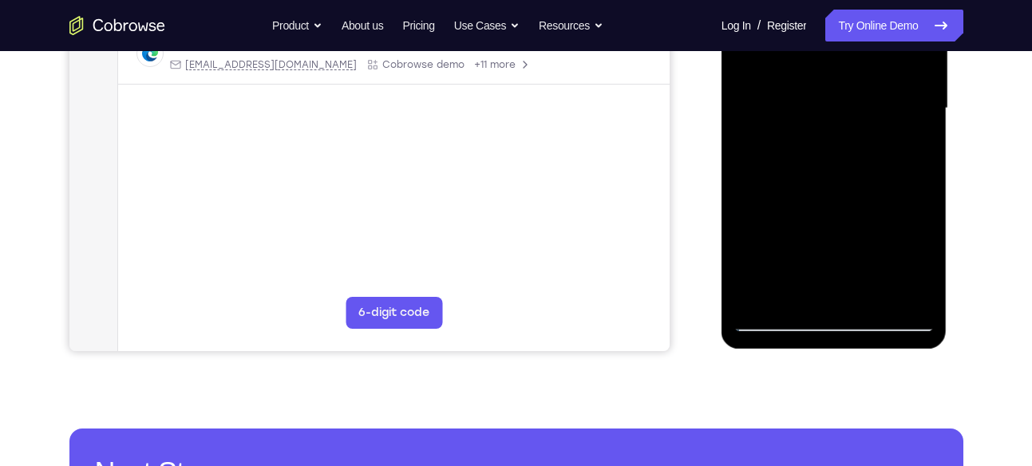
click at [853, 255] on div at bounding box center [833, 108] width 201 height 447
click at [817, 196] on div at bounding box center [833, 108] width 201 height 447
click at [779, 228] on div at bounding box center [833, 108] width 201 height 447
click at [849, 287] on div at bounding box center [833, 108] width 201 height 447
click at [848, 203] on div at bounding box center [833, 108] width 201 height 447
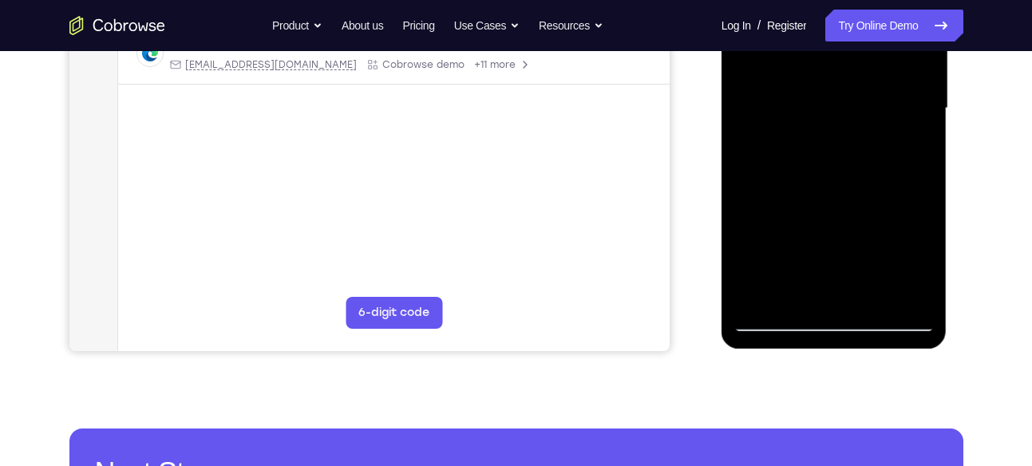
click at [830, 228] on div at bounding box center [833, 108] width 201 height 447
click at [779, 231] on div at bounding box center [833, 108] width 201 height 447
click at [869, 258] on div at bounding box center [833, 108] width 201 height 447
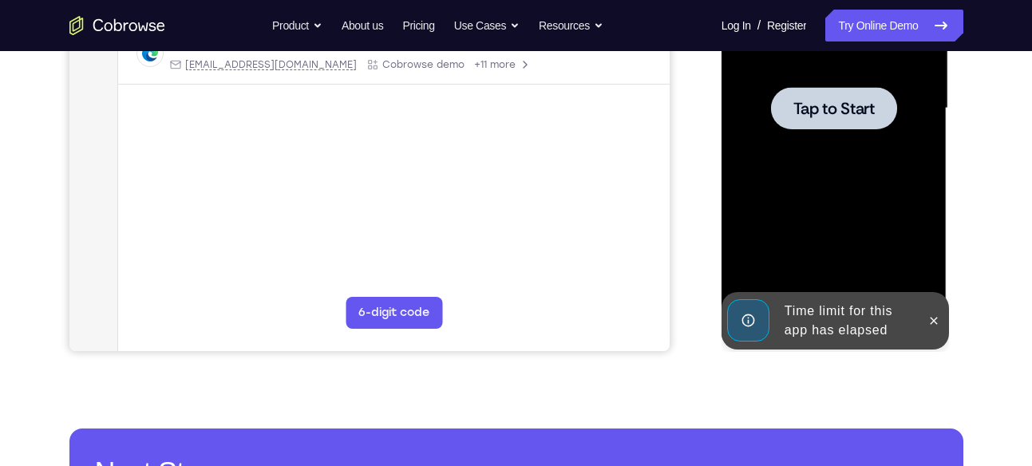
click at [859, 110] on span "Tap to Start" at bounding box center [833, 109] width 81 height 16
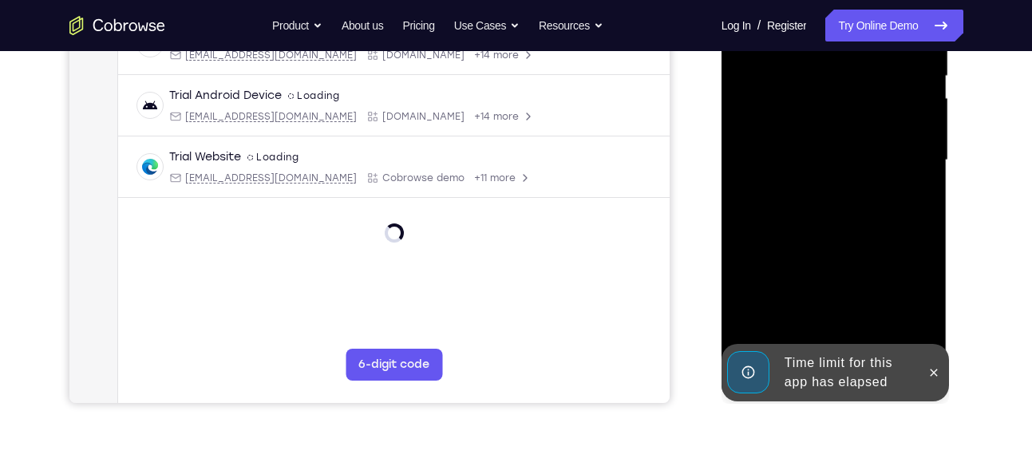
scroll to position [341, 0]
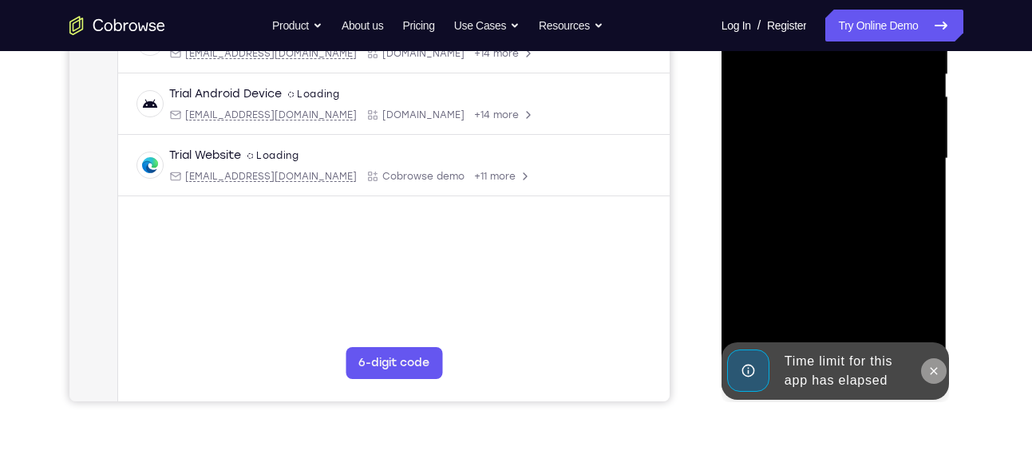
click at [928, 366] on icon at bounding box center [933, 371] width 13 height 13
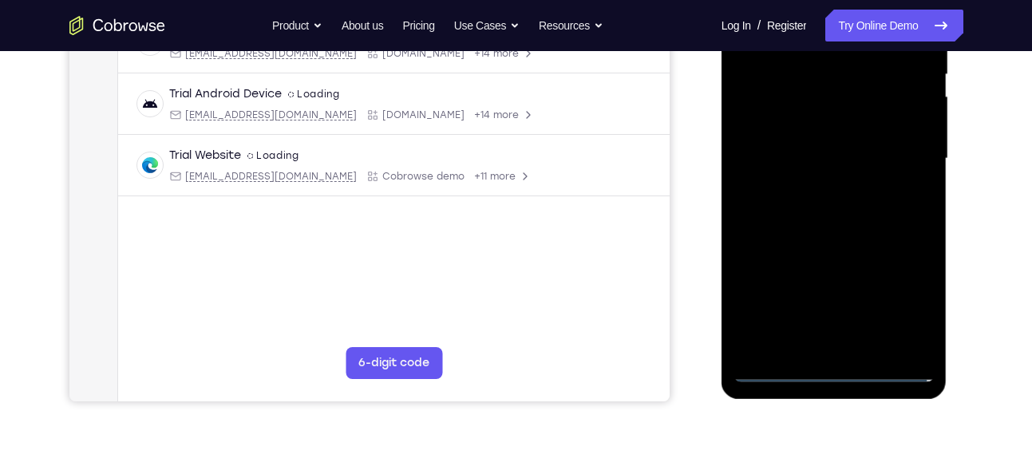
click at [838, 368] on div at bounding box center [833, 158] width 201 height 447
click at [894, 296] on div at bounding box center [833, 158] width 201 height 447
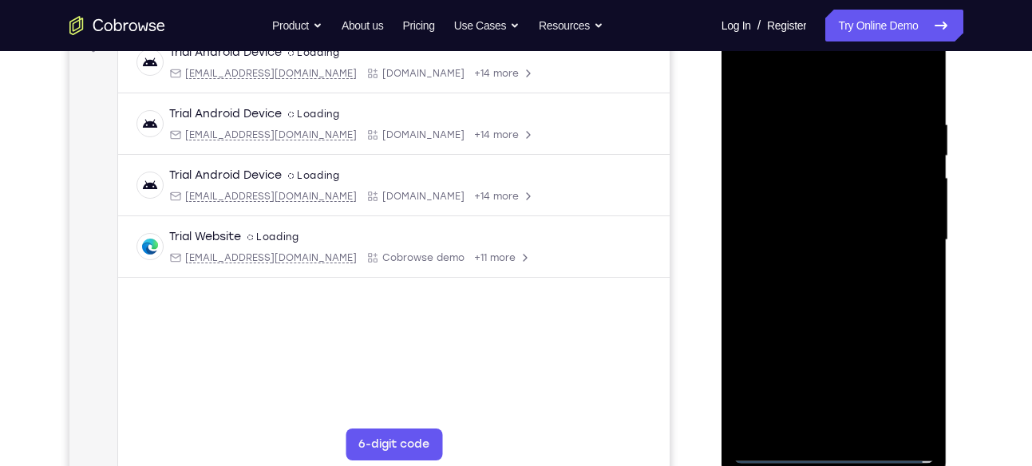
scroll to position [260, 0]
click at [804, 85] on div at bounding box center [833, 239] width 201 height 447
click at [902, 236] on div at bounding box center [833, 239] width 201 height 447
click at [815, 265] on div at bounding box center [833, 239] width 201 height 447
click at [818, 318] on div at bounding box center [833, 239] width 201 height 447
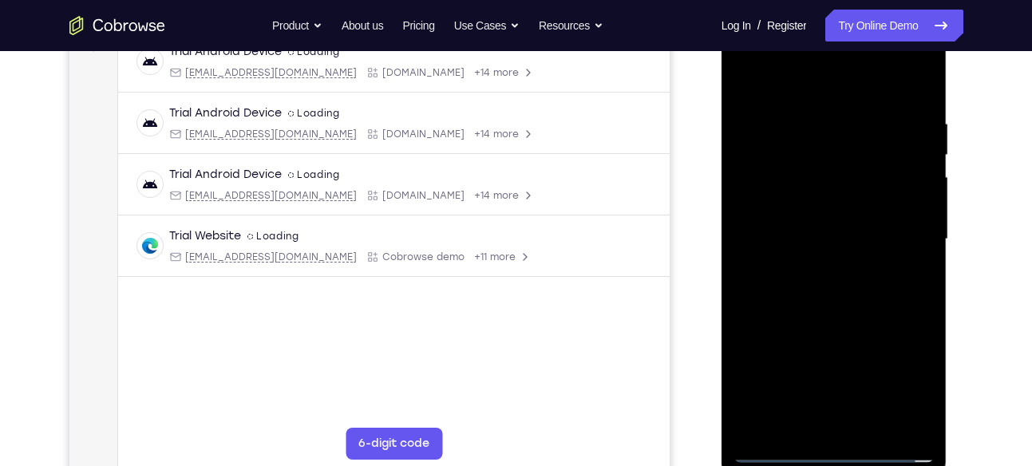
click at [811, 219] on div at bounding box center [833, 239] width 201 height 447
click at [799, 239] on div at bounding box center [833, 239] width 201 height 447
click at [794, 222] on div at bounding box center [833, 239] width 201 height 447
click at [783, 255] on div at bounding box center [833, 239] width 201 height 447
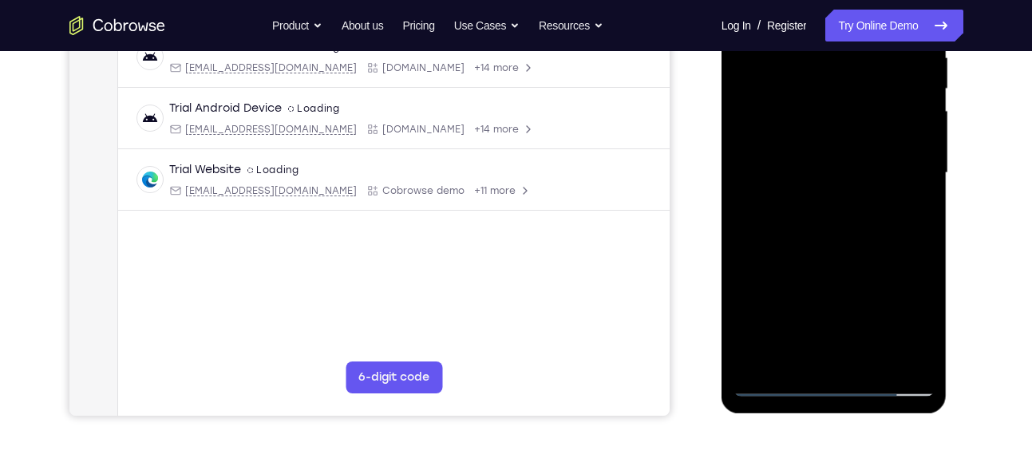
scroll to position [326, 0]
click at [787, 173] on div at bounding box center [833, 174] width 201 height 447
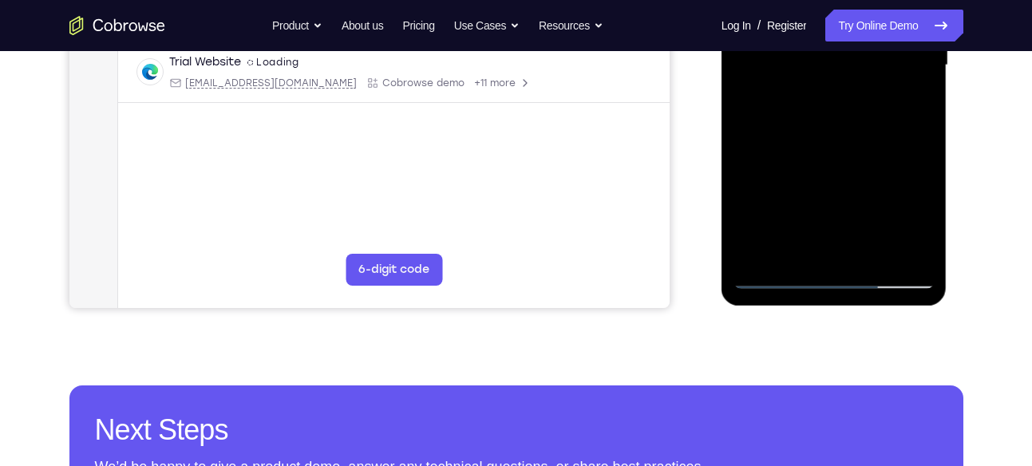
scroll to position [433, 0]
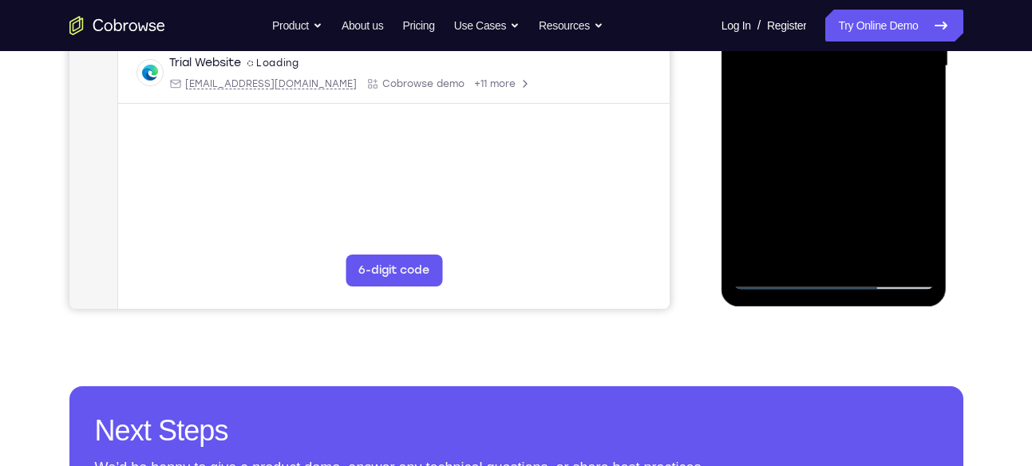
click at [890, 101] on div at bounding box center [833, 66] width 201 height 447
click at [843, 135] on div at bounding box center [833, 66] width 201 height 447
click at [823, 127] on div at bounding box center [833, 66] width 201 height 447
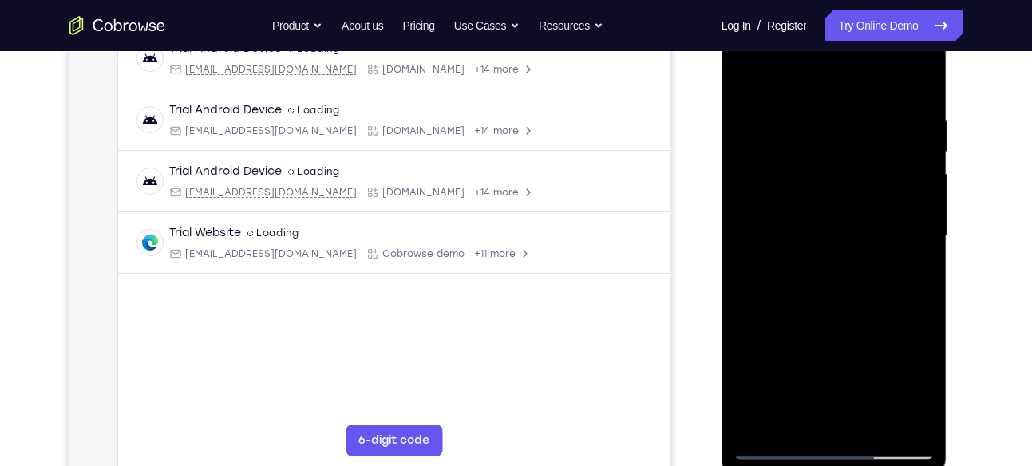
scroll to position [262, 0]
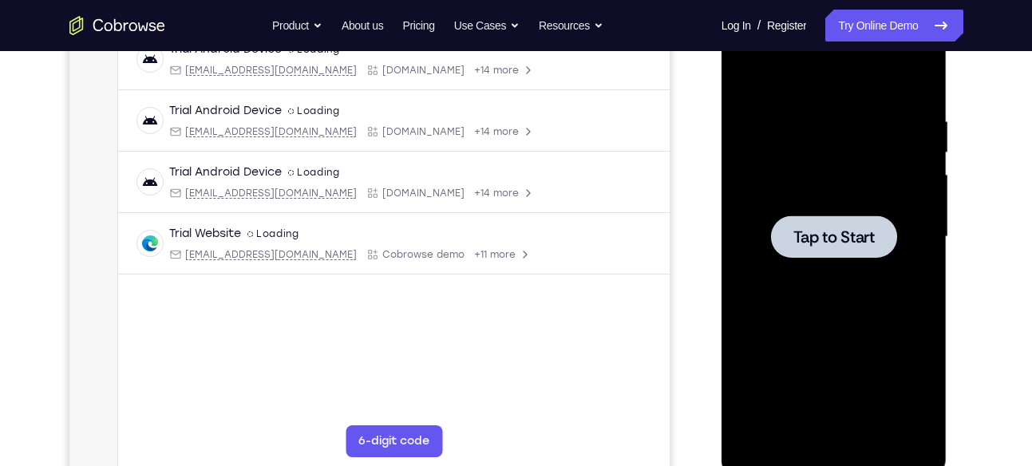
click at [828, 234] on span "Tap to Start" at bounding box center [833, 237] width 81 height 16
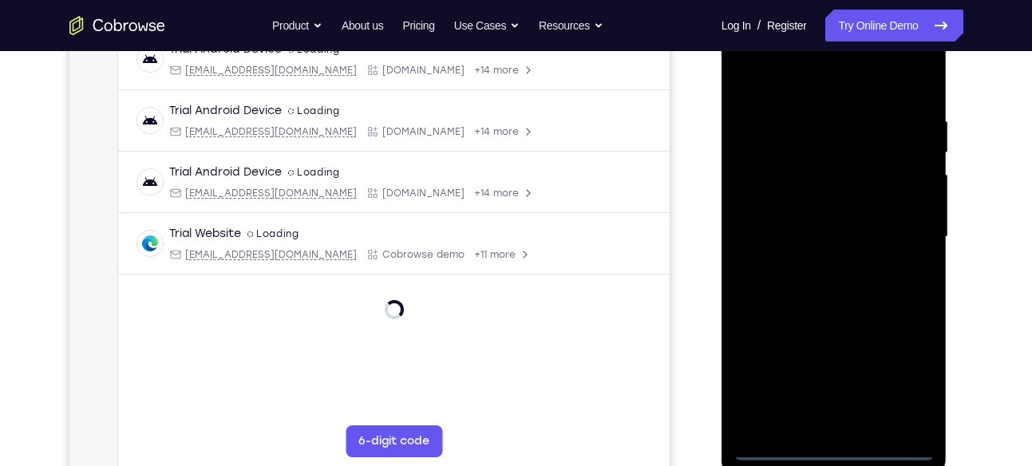
scroll to position [363, 0]
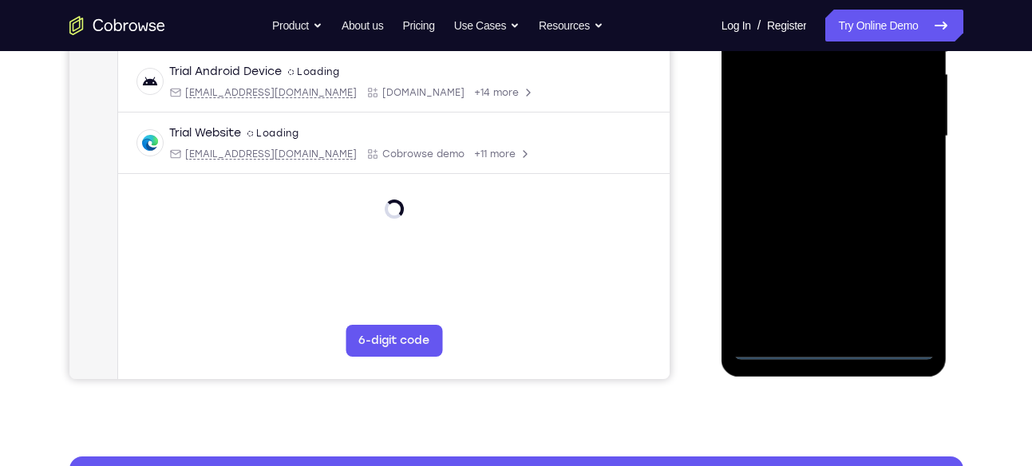
click at [830, 349] on div at bounding box center [833, 136] width 201 height 447
click at [834, 345] on div at bounding box center [833, 136] width 201 height 447
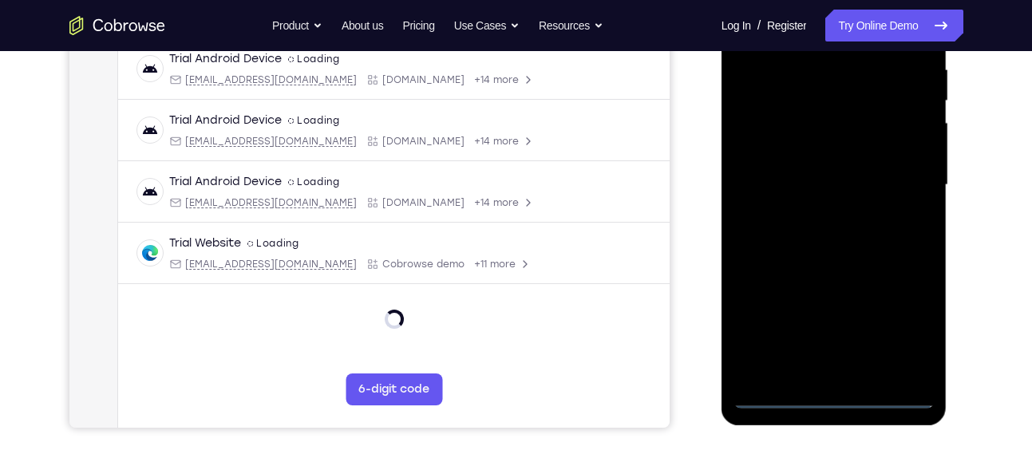
scroll to position [315, 0]
click at [906, 321] on div at bounding box center [833, 184] width 201 height 447
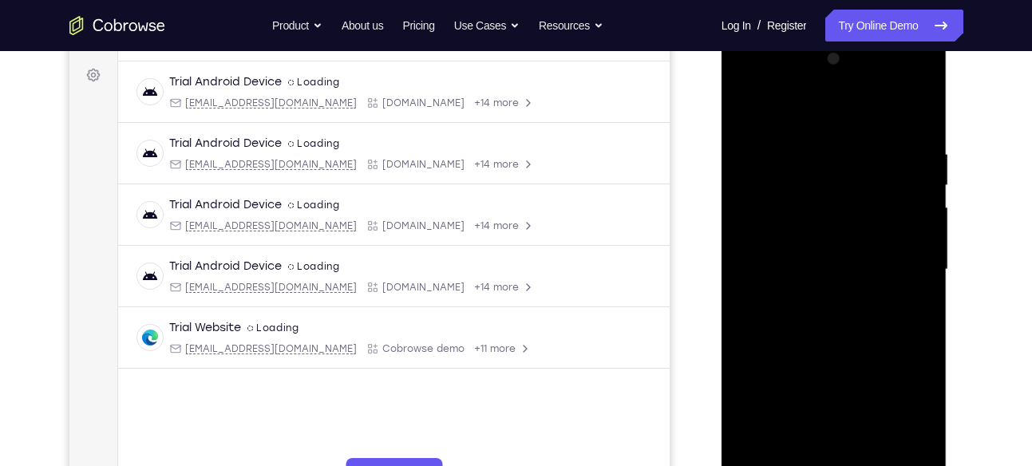
scroll to position [229, 0]
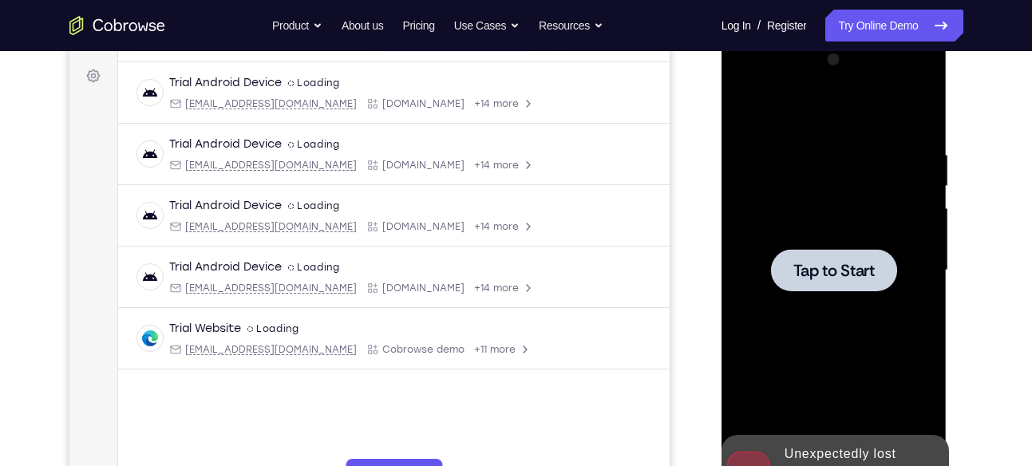
click at [855, 270] on span "Tap to Start" at bounding box center [833, 270] width 81 height 16
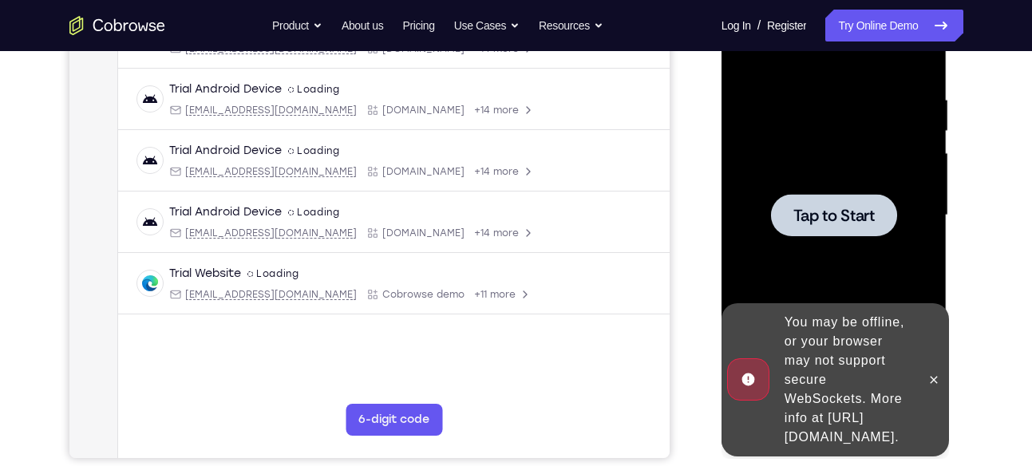
scroll to position [282, 0]
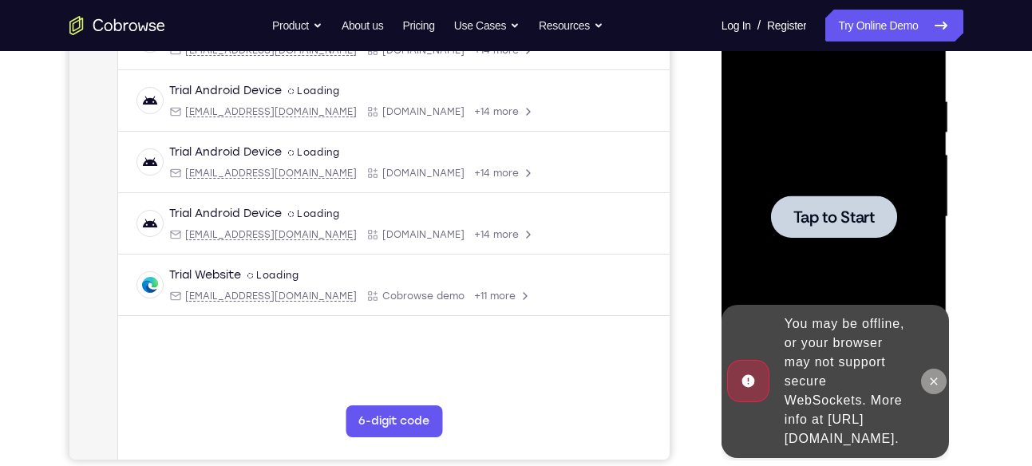
click at [937, 375] on icon at bounding box center [933, 381] width 13 height 13
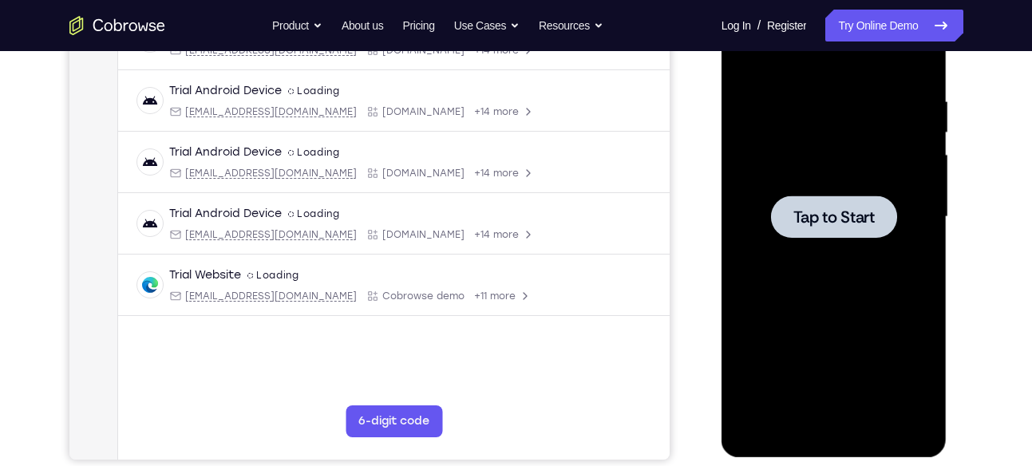
click at [864, 229] on div at bounding box center [834, 216] width 126 height 42
click at [850, 213] on span "Tap to Start" at bounding box center [833, 217] width 81 height 16
click at [808, 219] on span "Tap to Start" at bounding box center [833, 217] width 81 height 16
click at [881, 227] on div at bounding box center [834, 216] width 126 height 42
click at [821, 209] on span "Tap to Start" at bounding box center [833, 217] width 81 height 16
